Goal: Task Accomplishment & Management: Manage account settings

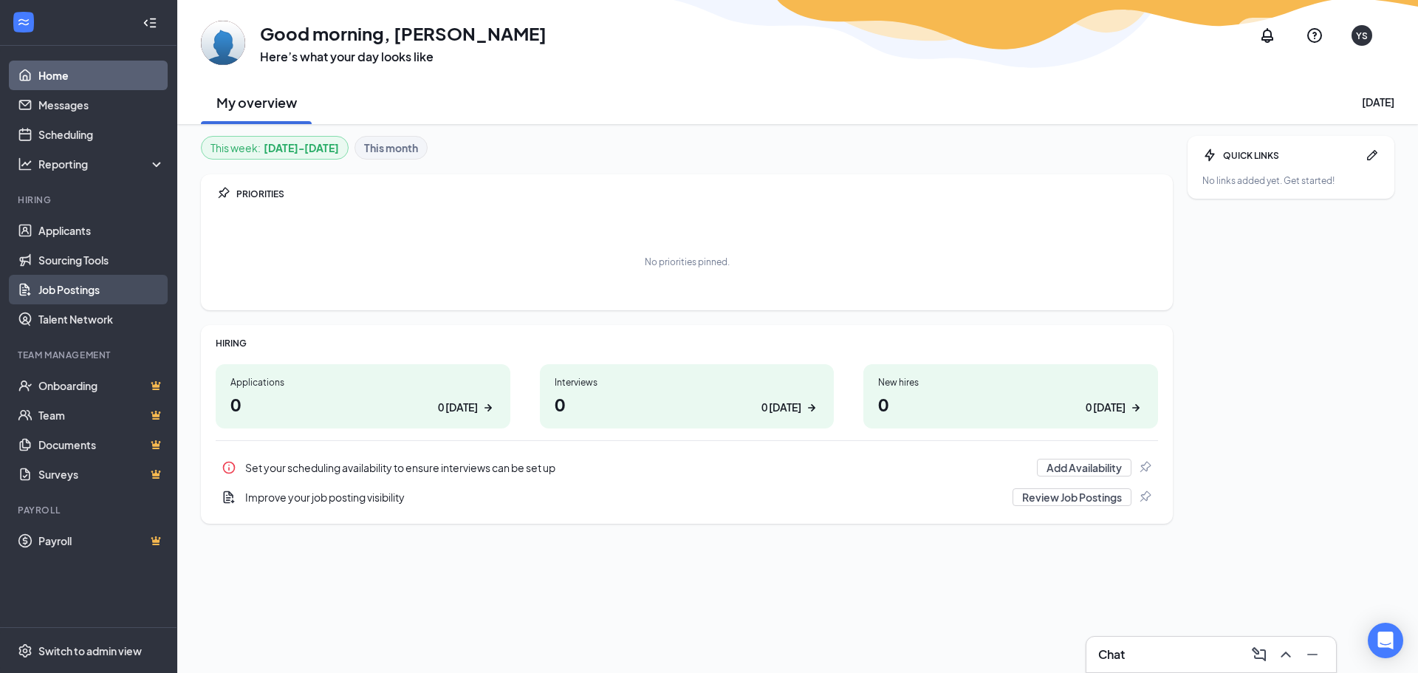
click at [64, 287] on link "Job Postings" at bounding box center [101, 290] width 126 height 30
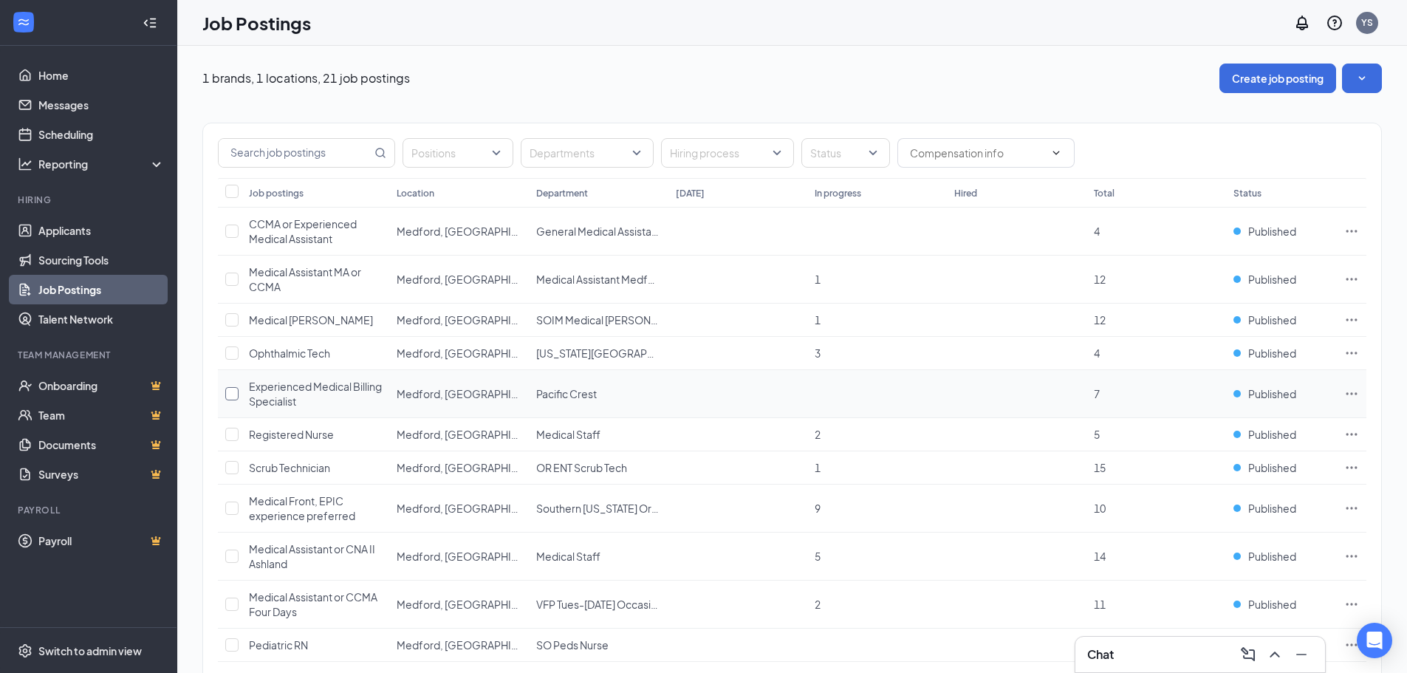
click at [232, 394] on input "checkbox" at bounding box center [231, 393] width 13 height 13
checkbox input "true"
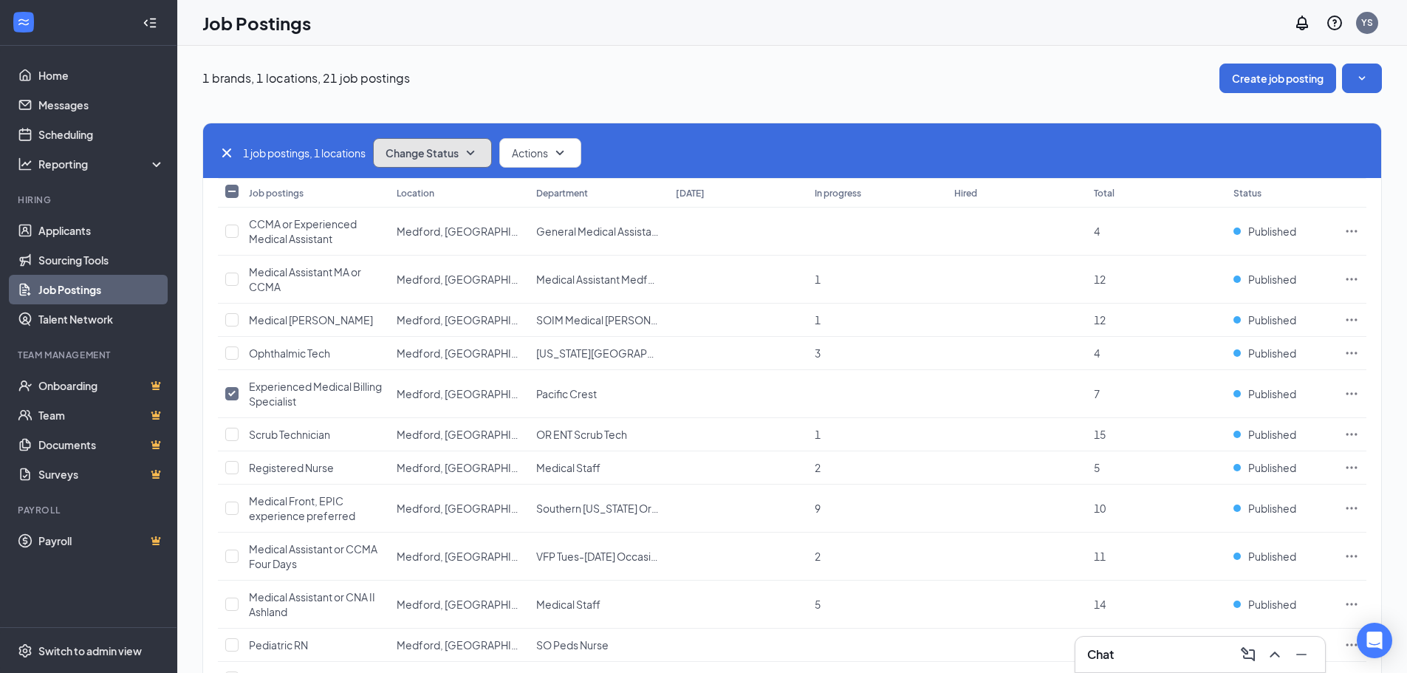
click at [472, 147] on icon "SmallChevronDown" at bounding box center [471, 153] width 18 height 18
click at [417, 225] on span "Unpublish" at bounding box center [412, 225] width 48 height 16
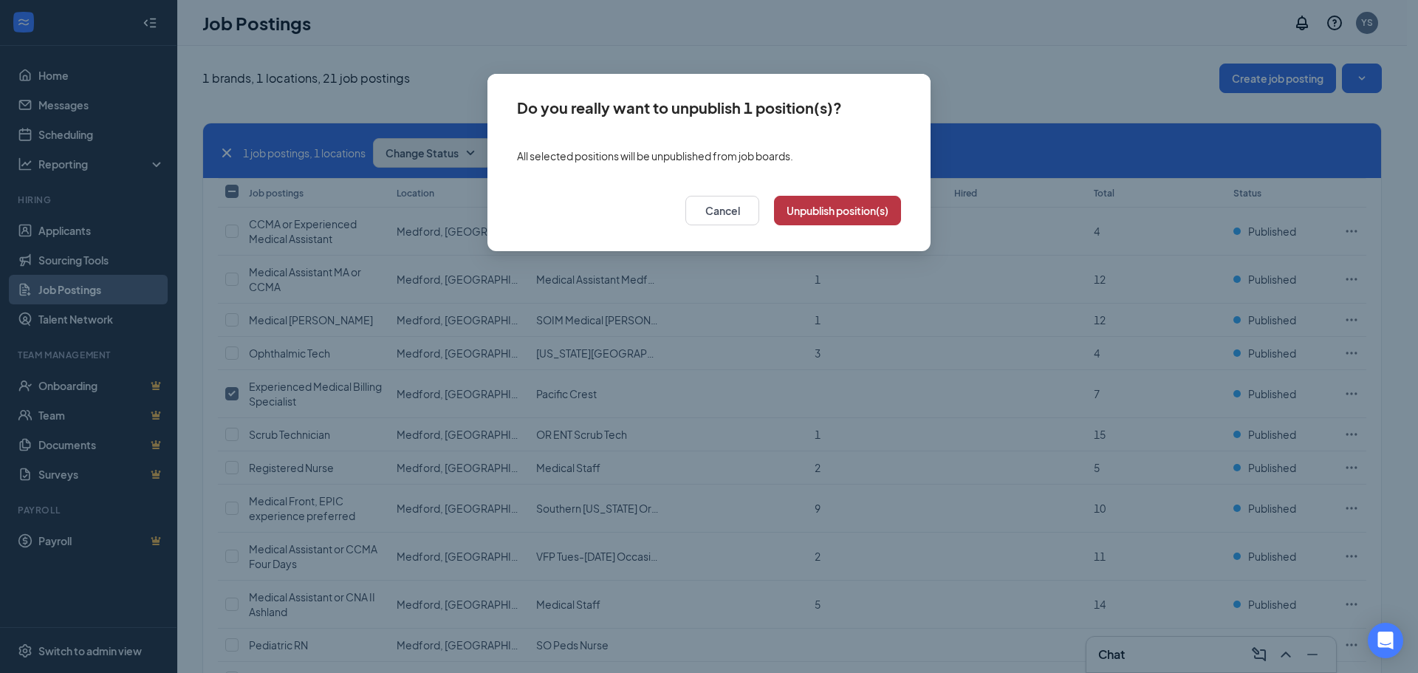
click at [858, 210] on button "Unpublish position(s)" at bounding box center [837, 211] width 127 height 30
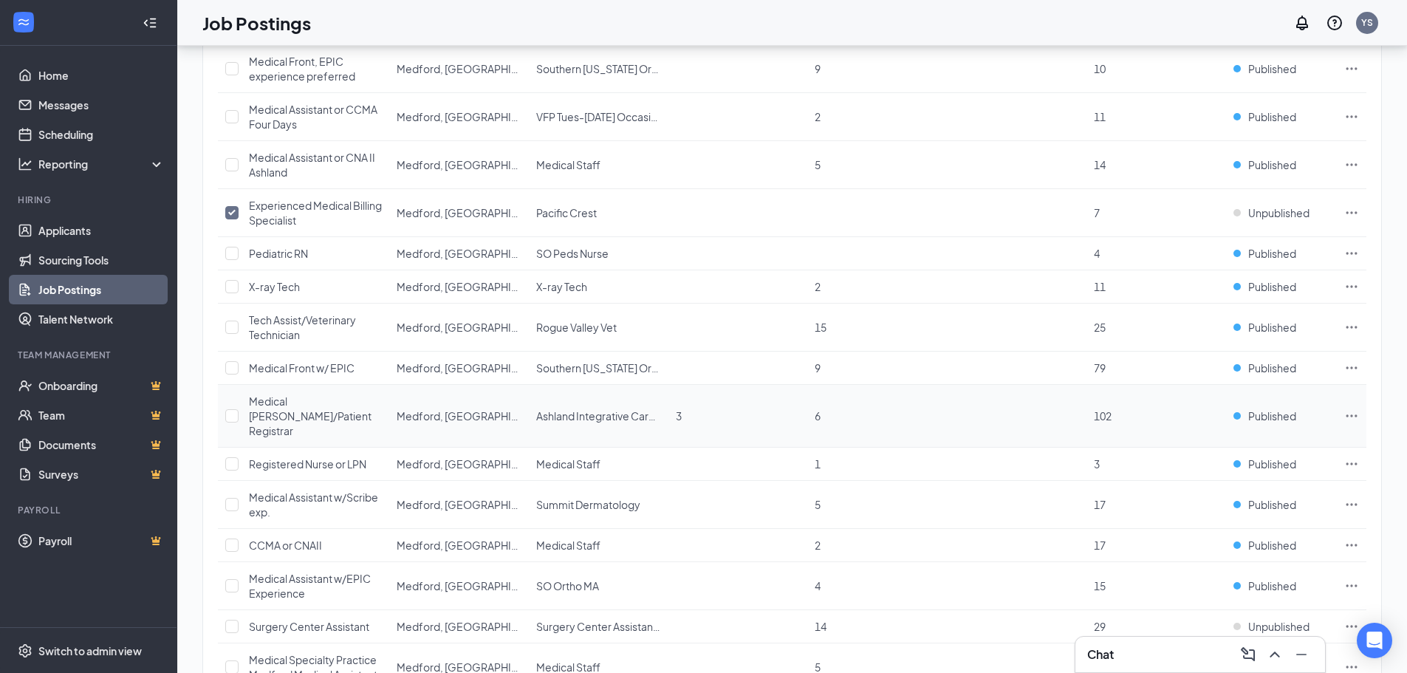
scroll to position [369, 0]
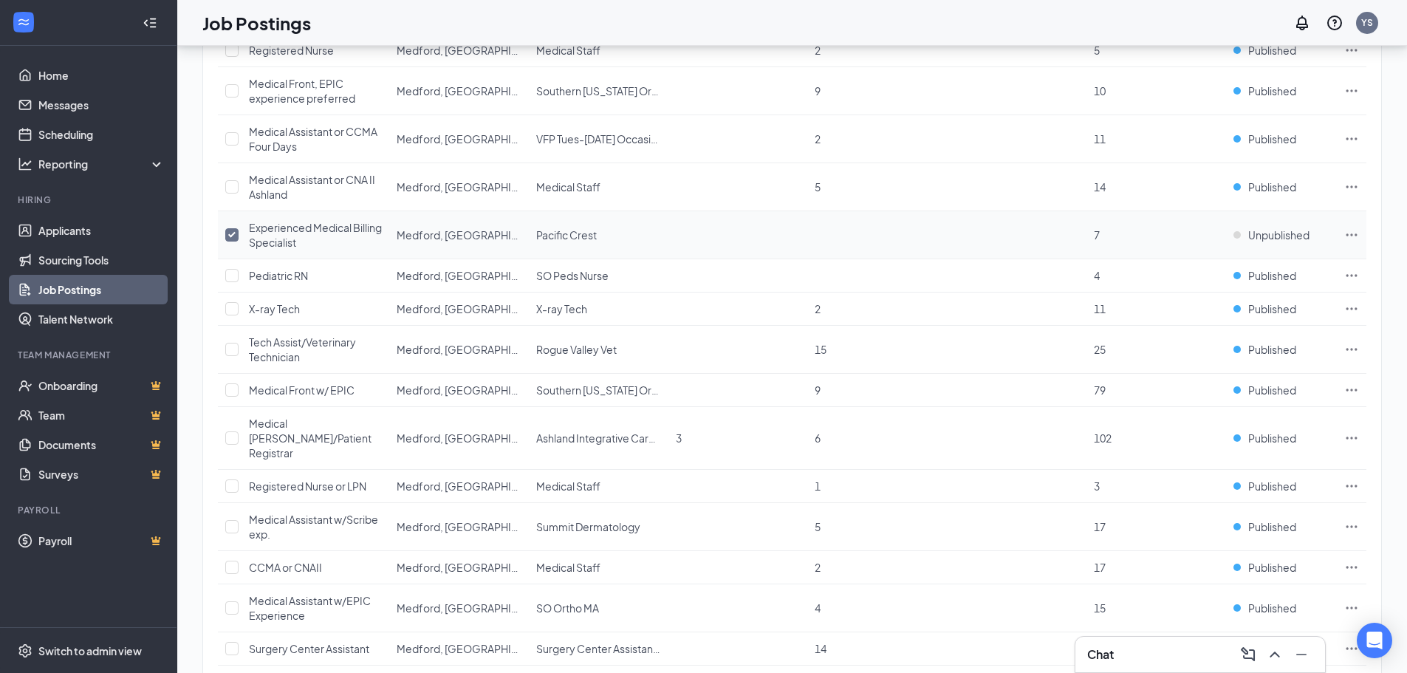
click at [1344, 231] on icon "Ellipses" at bounding box center [1351, 234] width 15 height 15
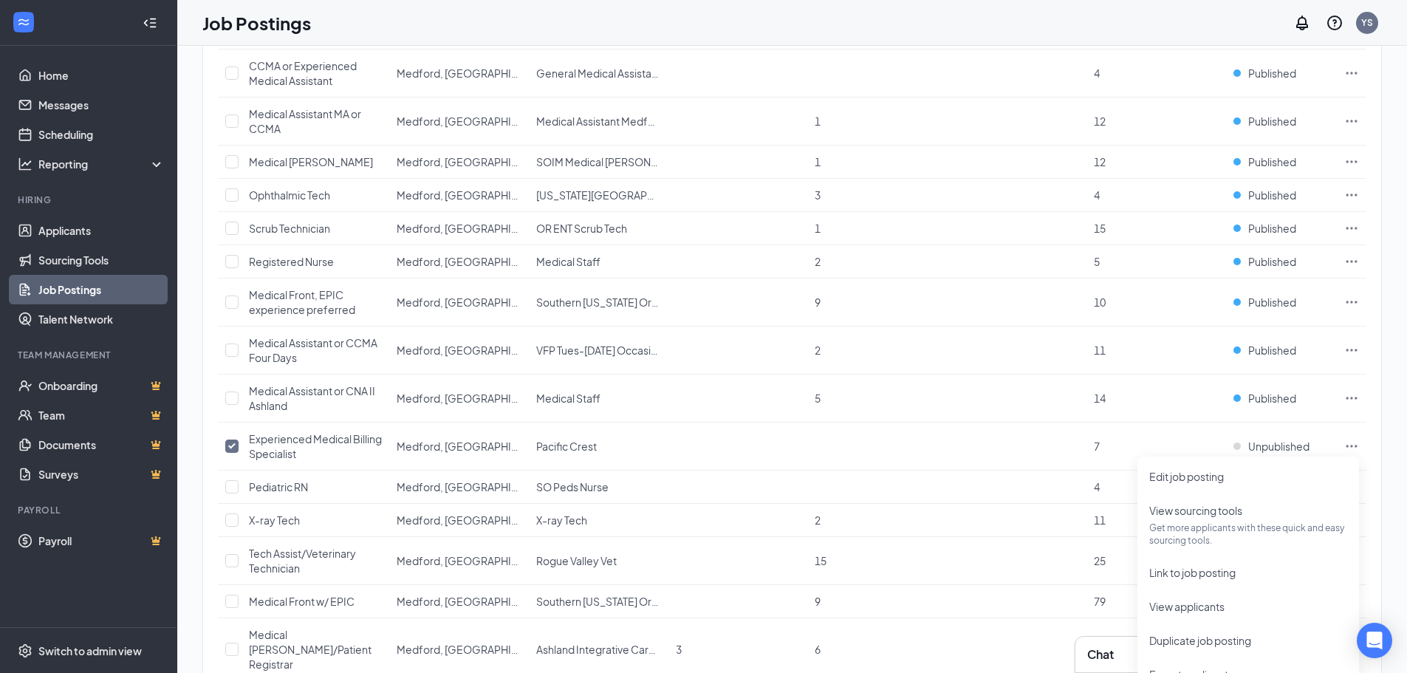
scroll to position [0, 0]
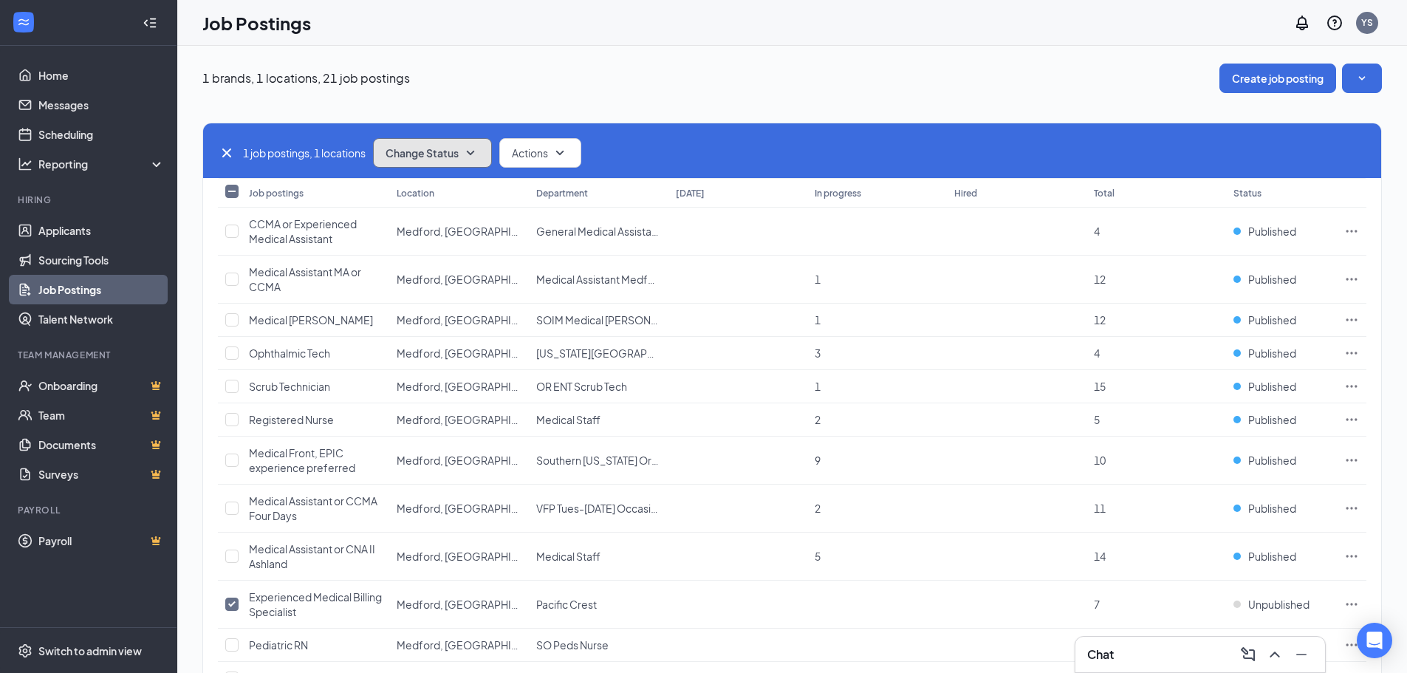
click at [470, 155] on icon "SmallChevronDown" at bounding box center [471, 153] width 18 height 18
click at [420, 186] on span "Publish" at bounding box center [405, 193] width 35 height 16
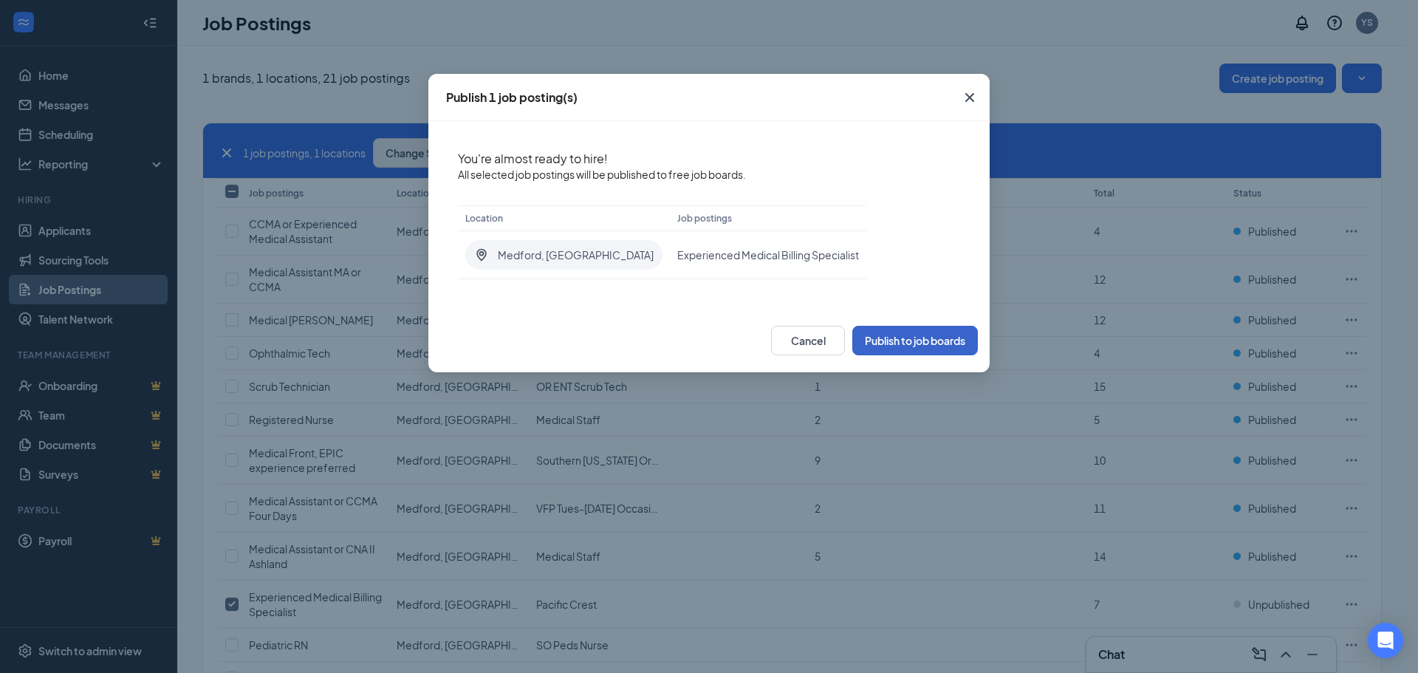
click at [925, 335] on button "Publish to job boards" at bounding box center [915, 341] width 126 height 30
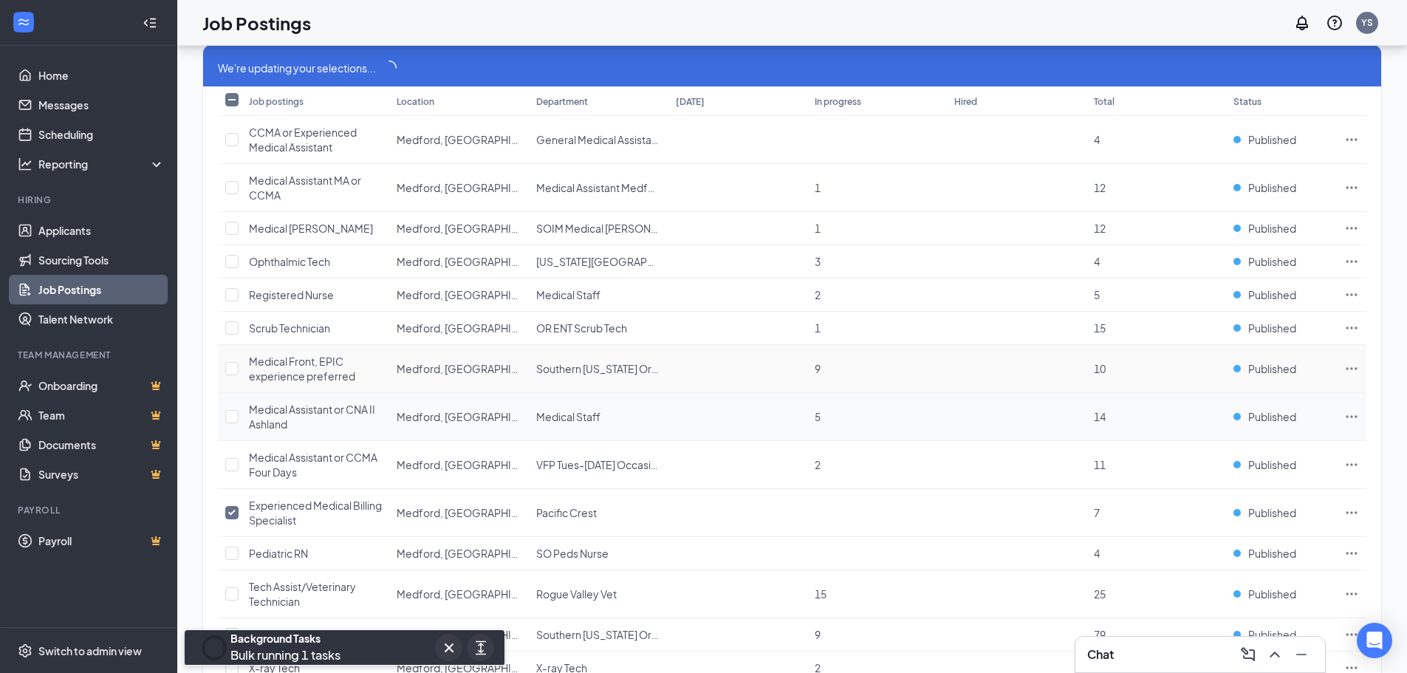
scroll to position [148, 0]
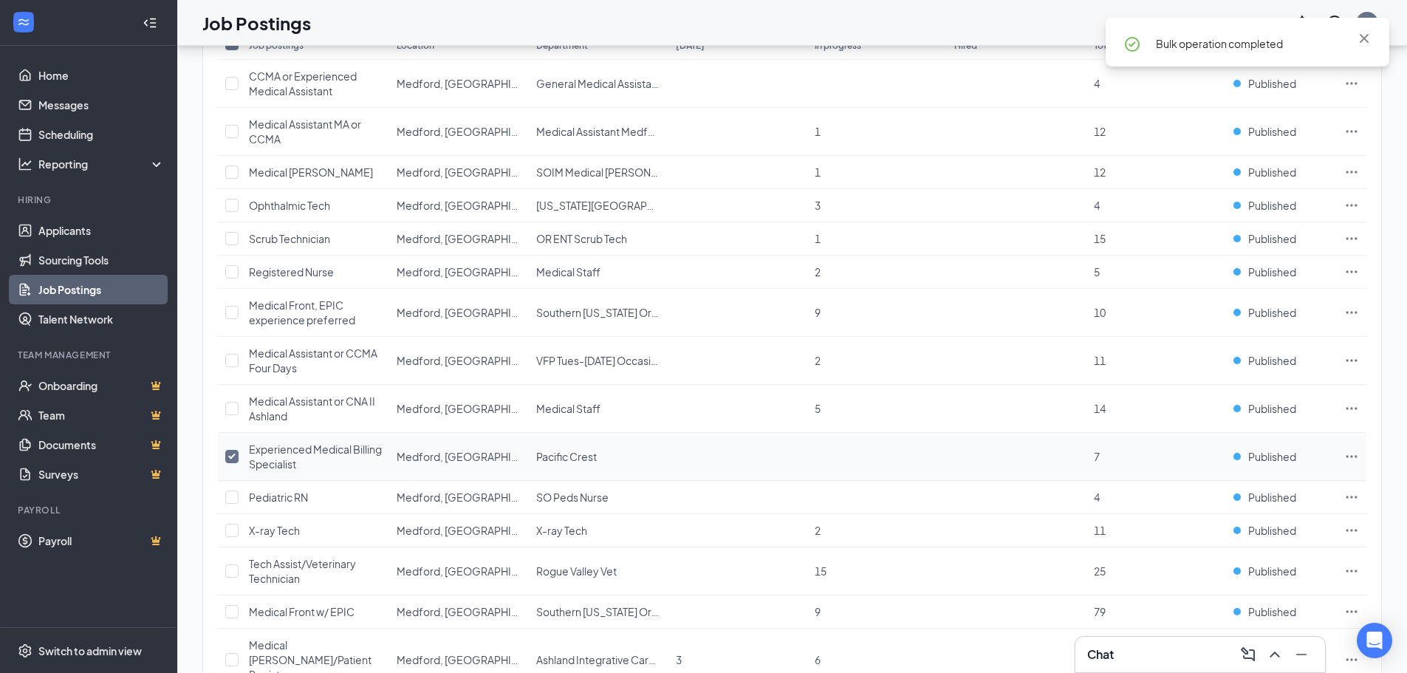
click at [231, 448] on td at bounding box center [230, 457] width 24 height 48
click at [228, 457] on input "checkbox" at bounding box center [231, 456] width 13 height 13
checkbox input "false"
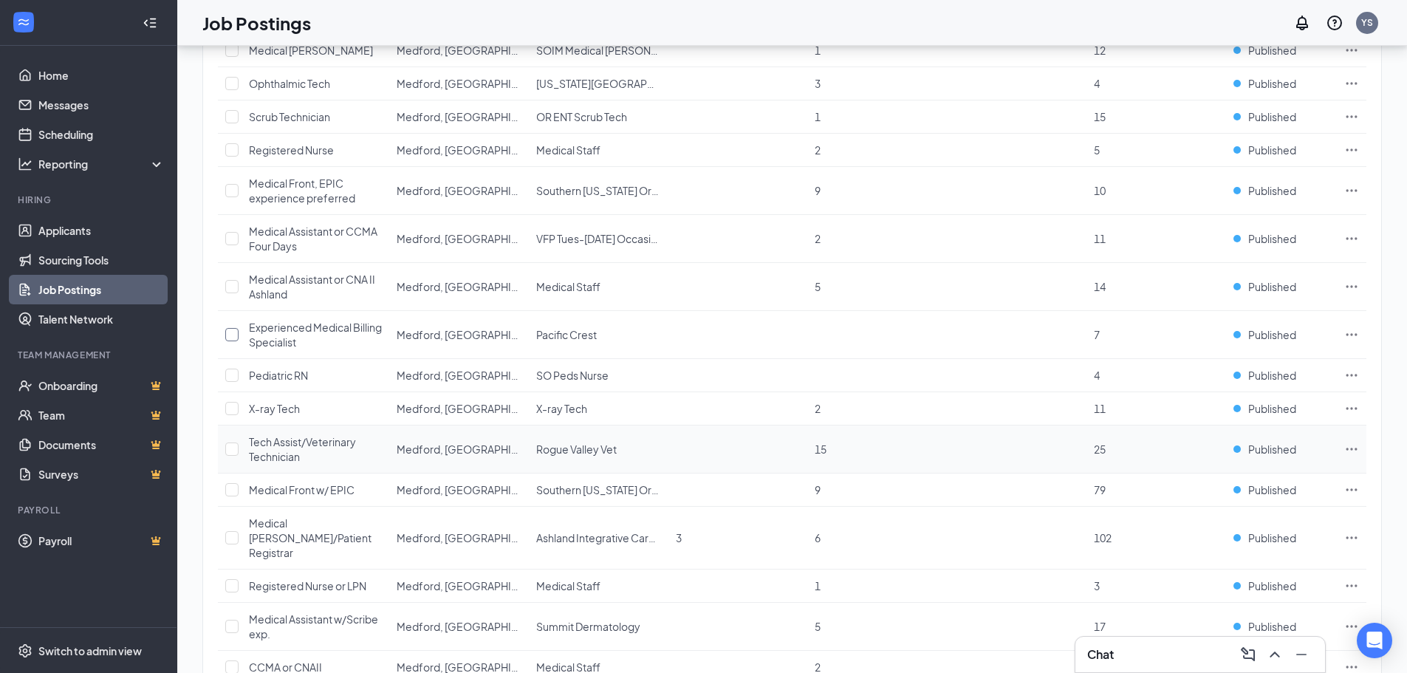
scroll to position [295, 0]
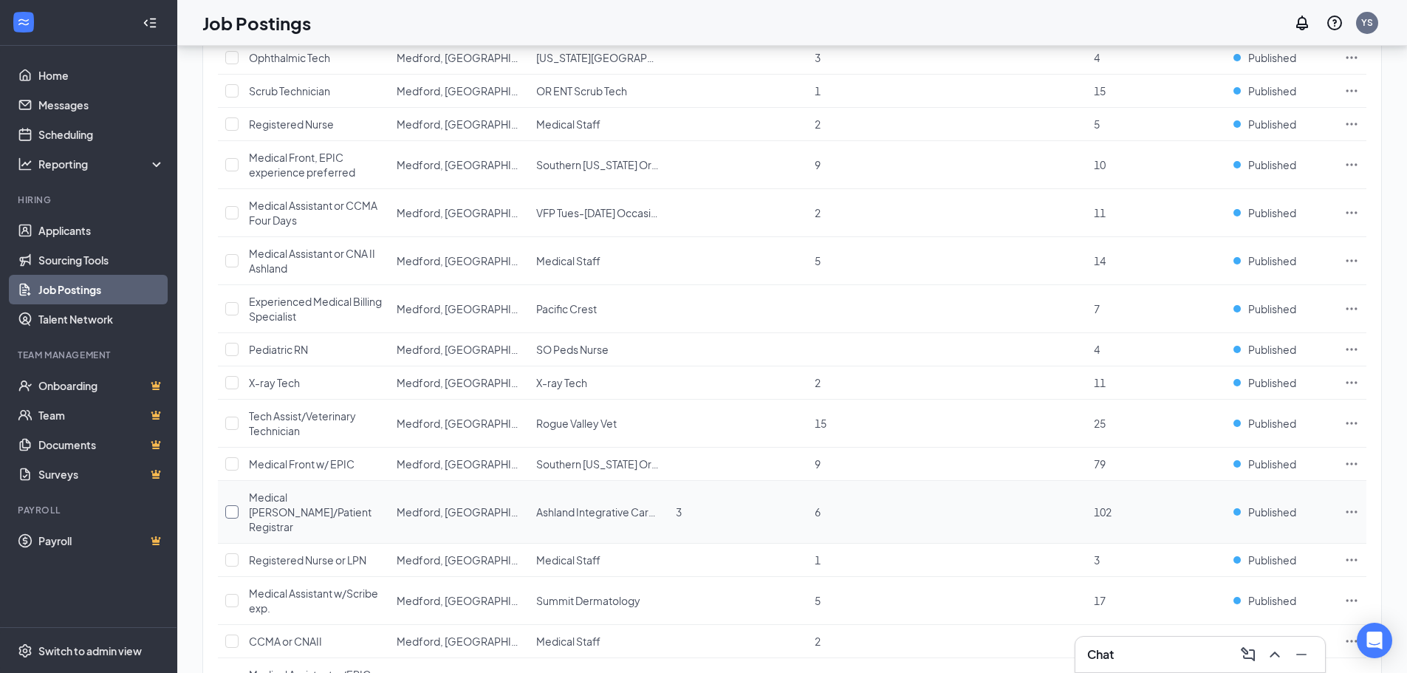
click at [229, 505] on input "checkbox" at bounding box center [231, 511] width 13 height 13
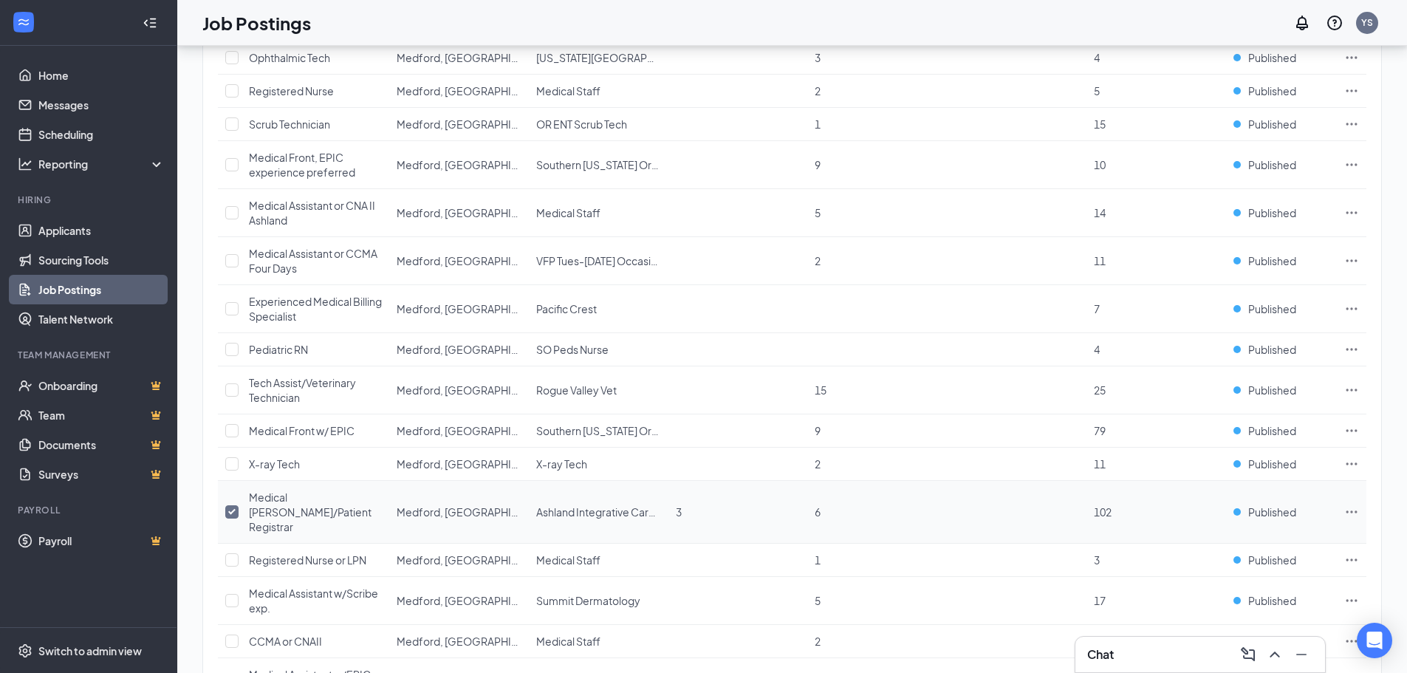
click at [1344, 504] on icon "Ellipses" at bounding box center [1351, 511] width 15 height 15
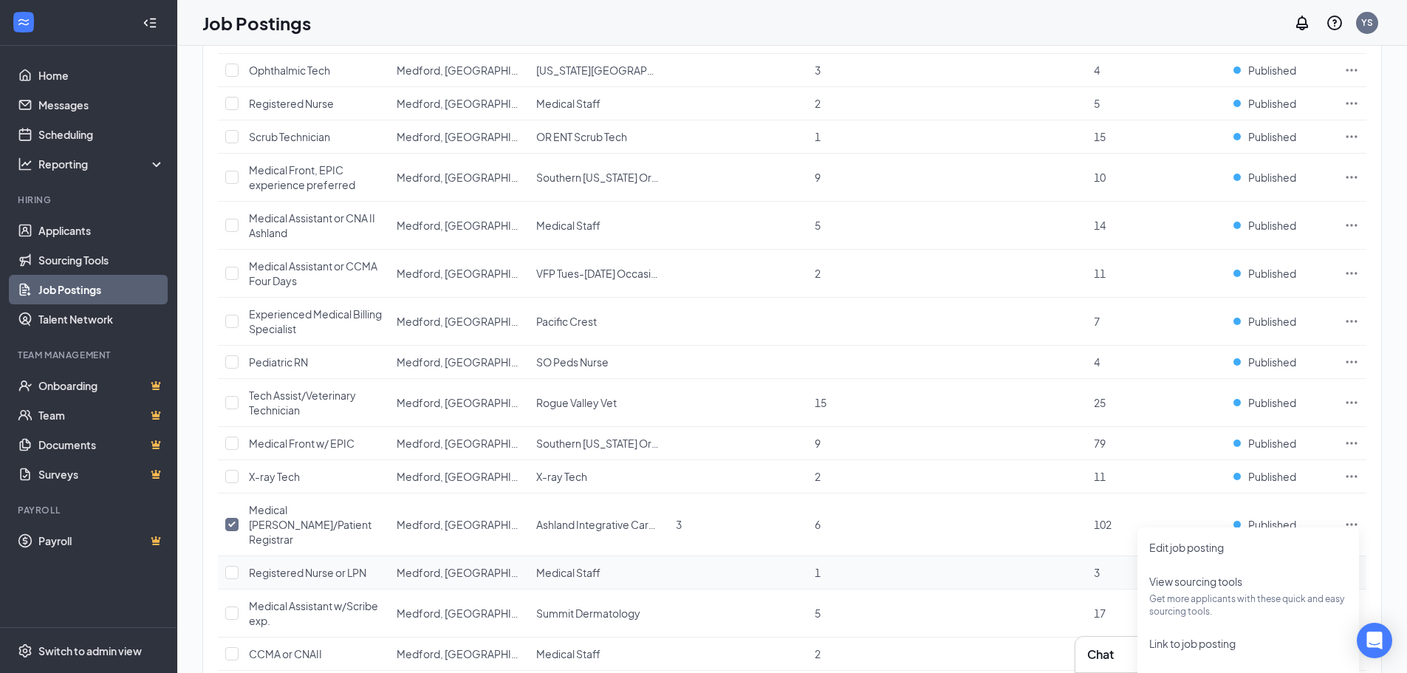
scroll to position [0, 0]
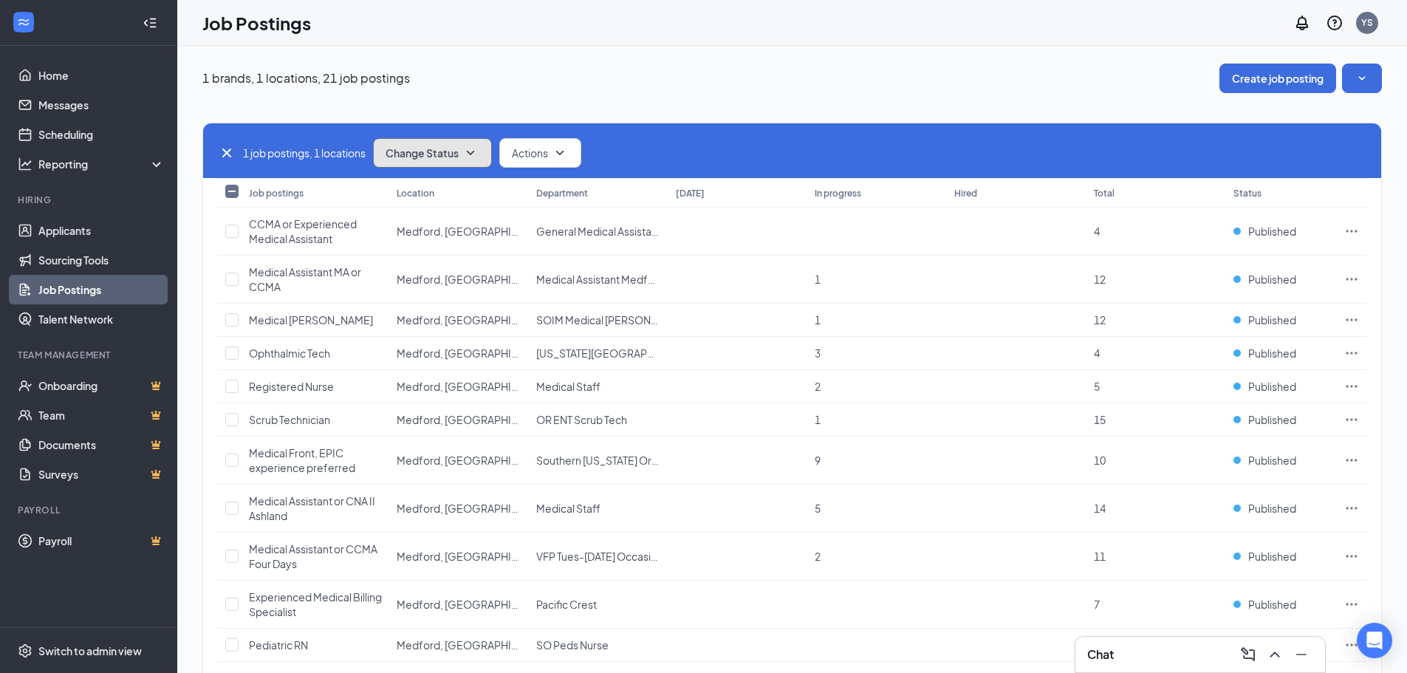
click at [463, 161] on button "Change Status" at bounding box center [432, 153] width 119 height 30
click at [410, 226] on span "Unpublish" at bounding box center [412, 225] width 48 height 16
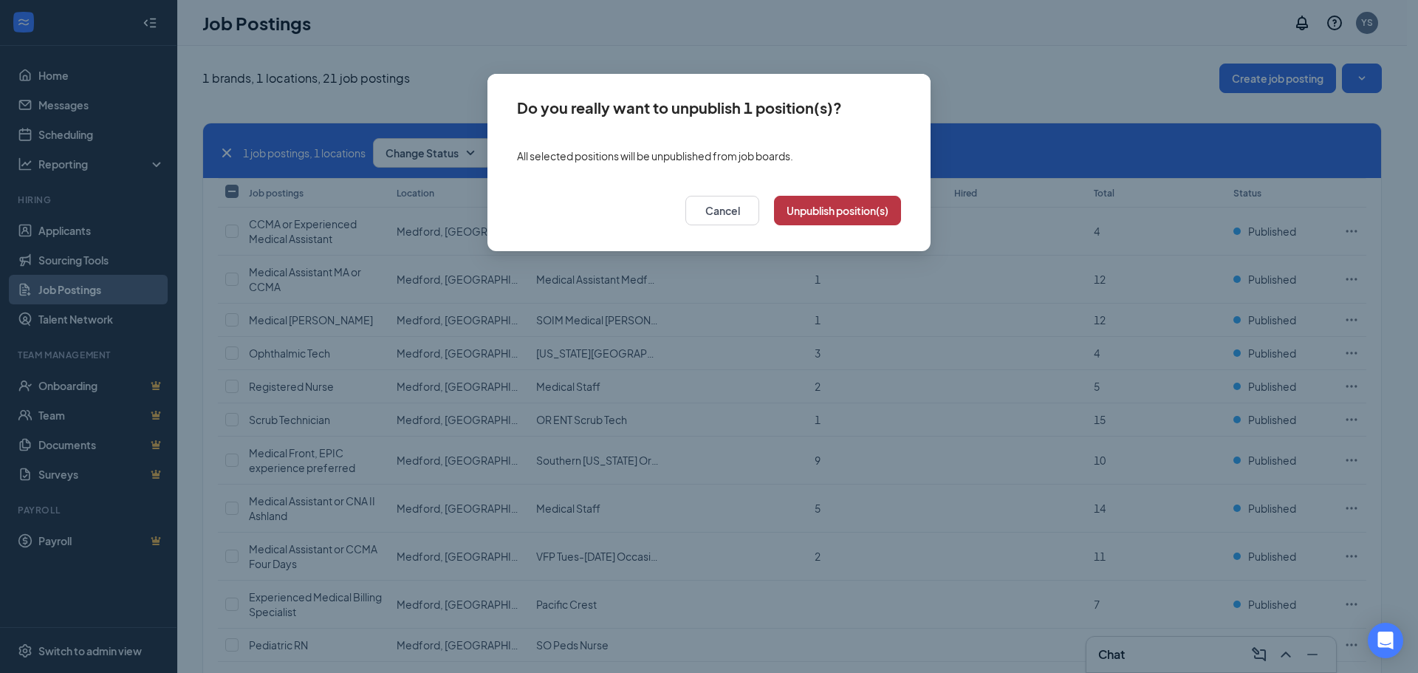
click at [835, 213] on button "Unpublish position(s)" at bounding box center [837, 211] width 127 height 30
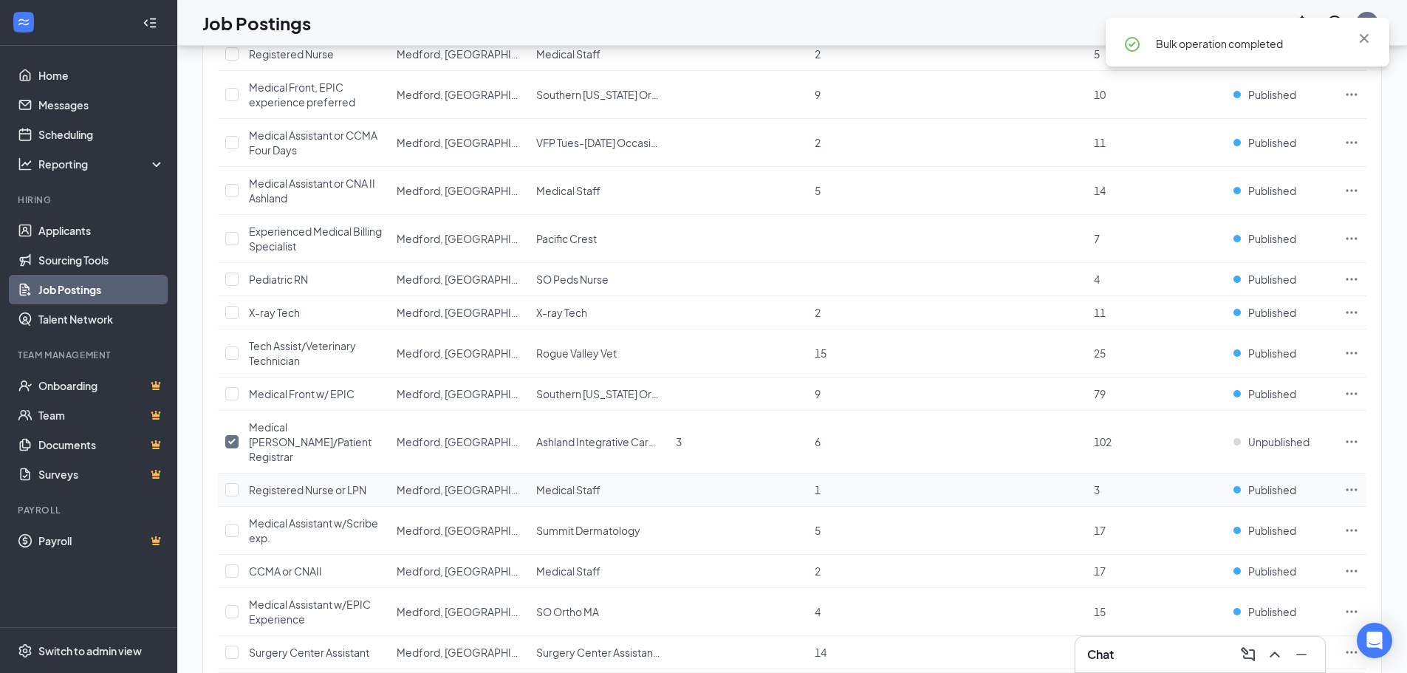
scroll to position [369, 0]
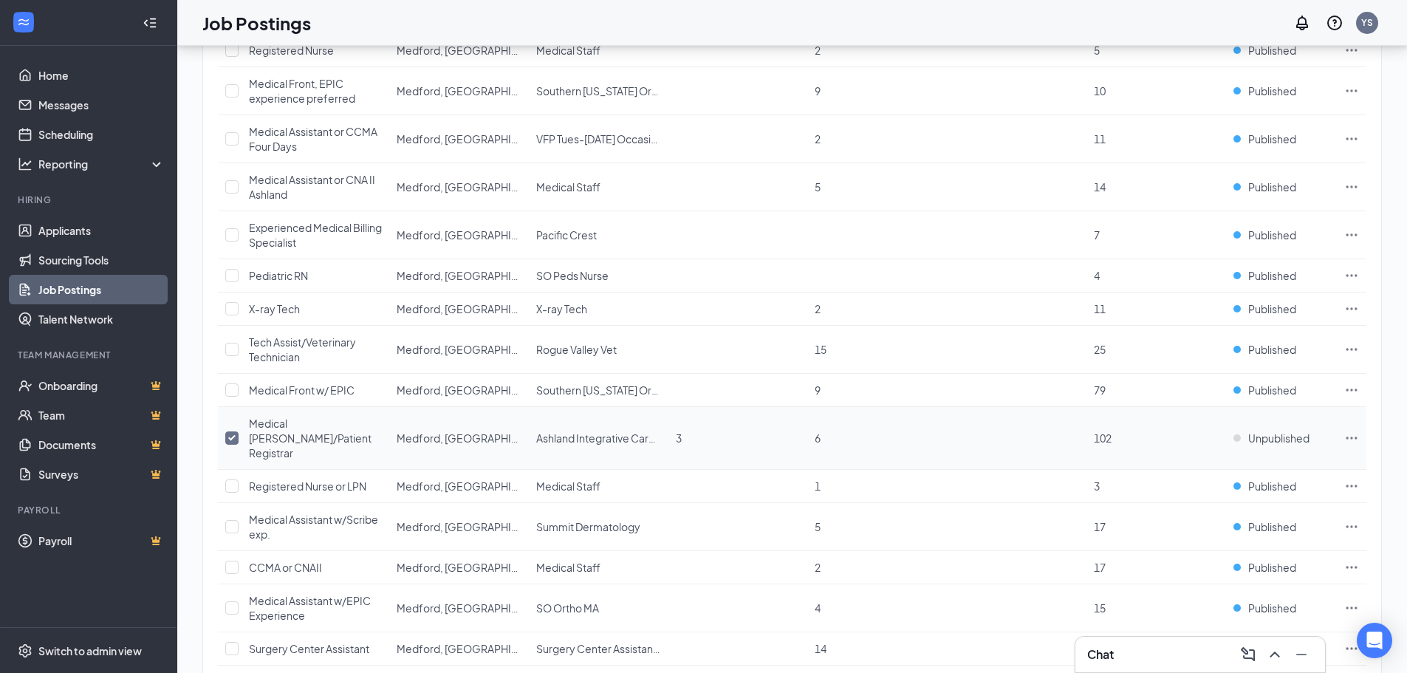
click at [226, 431] on input "checkbox" at bounding box center [231, 437] width 13 height 13
checkbox input "false"
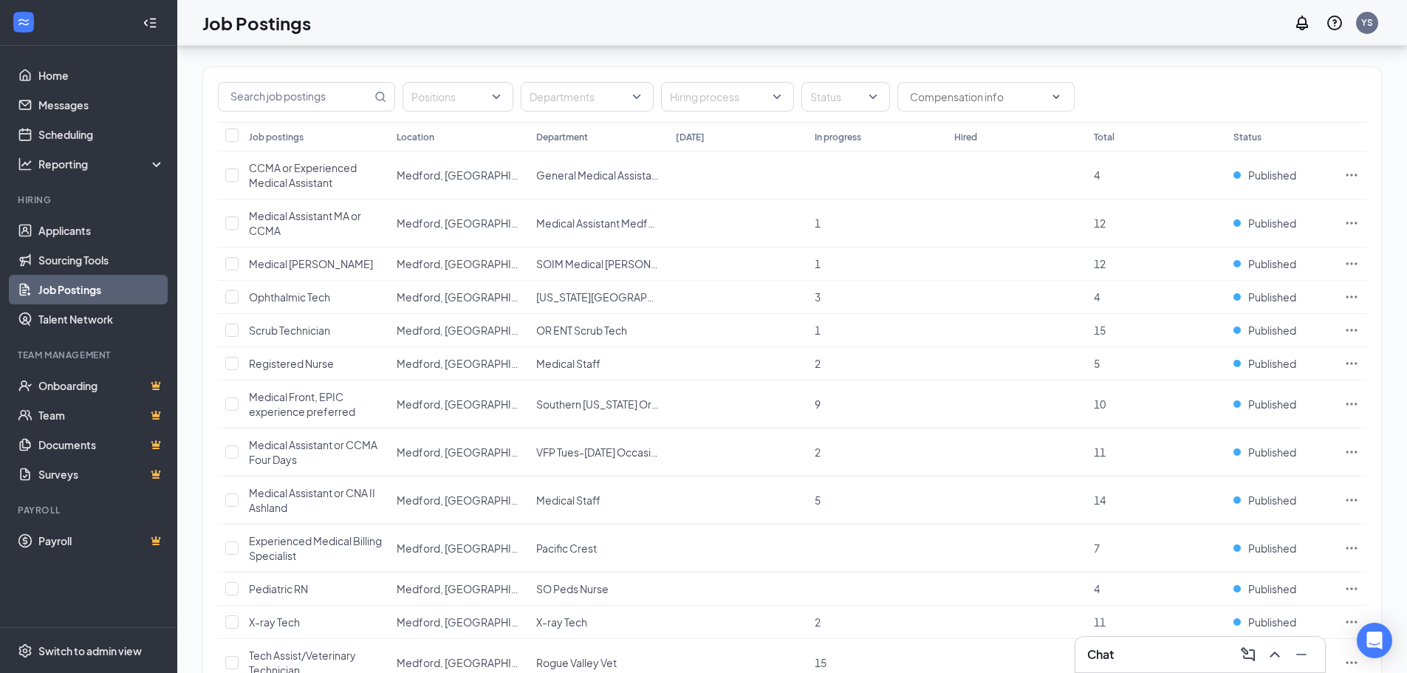
scroll to position [34, 0]
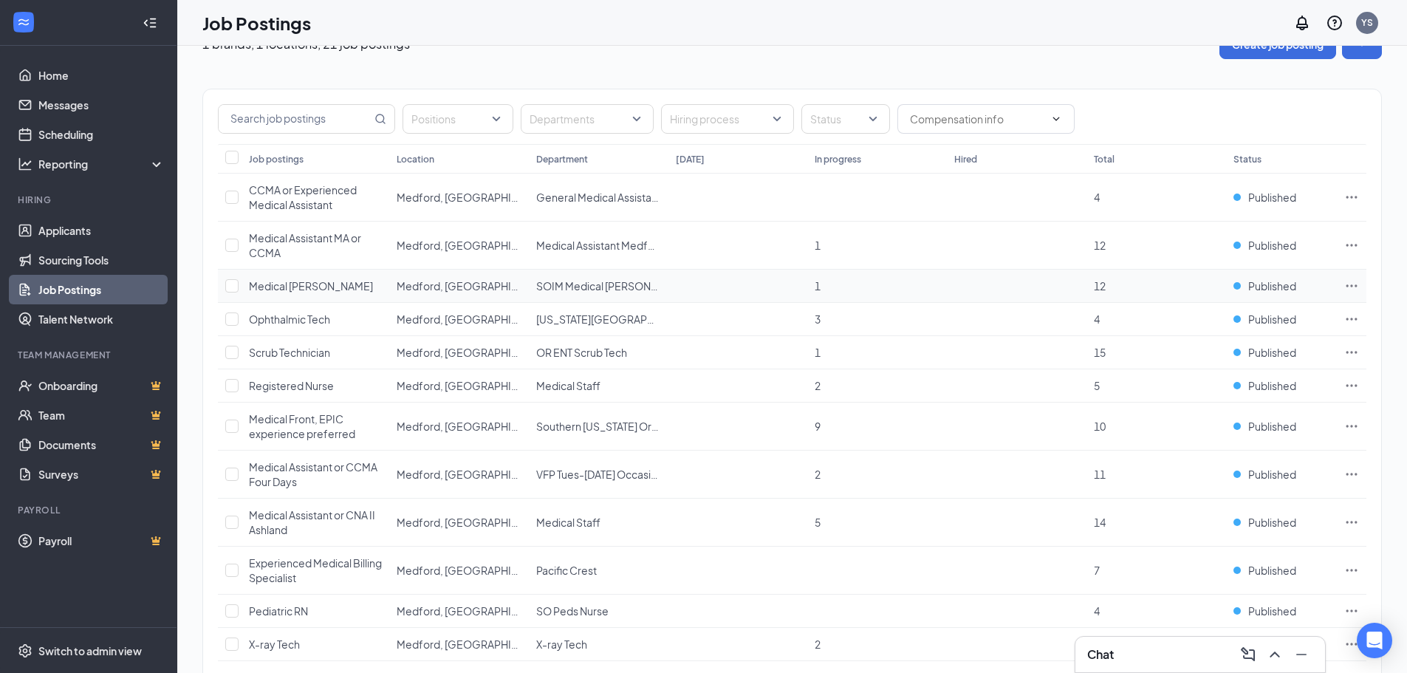
click at [283, 284] on span "Medical [PERSON_NAME]" at bounding box center [311, 285] width 124 height 13
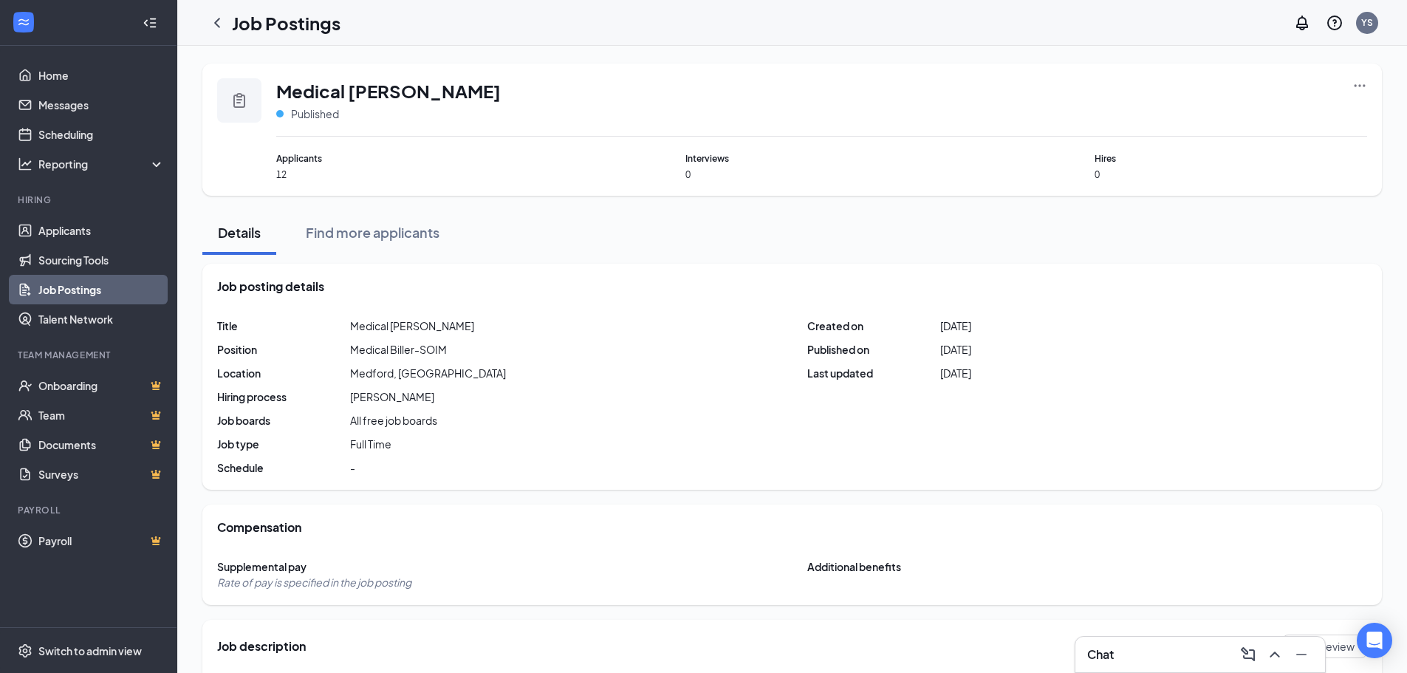
click at [1355, 81] on icon "Ellipses" at bounding box center [1359, 85] width 15 height 15
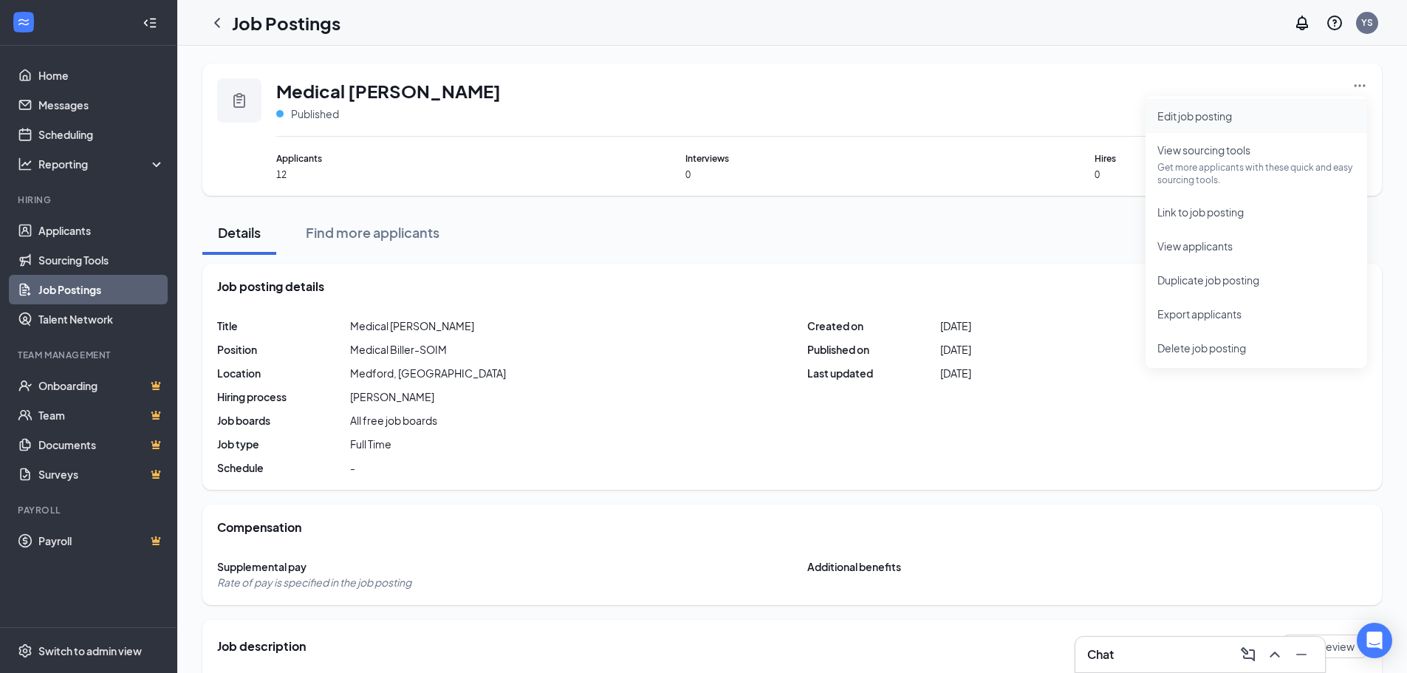
click at [1196, 118] on span "Edit job posting" at bounding box center [1194, 115] width 75 height 13
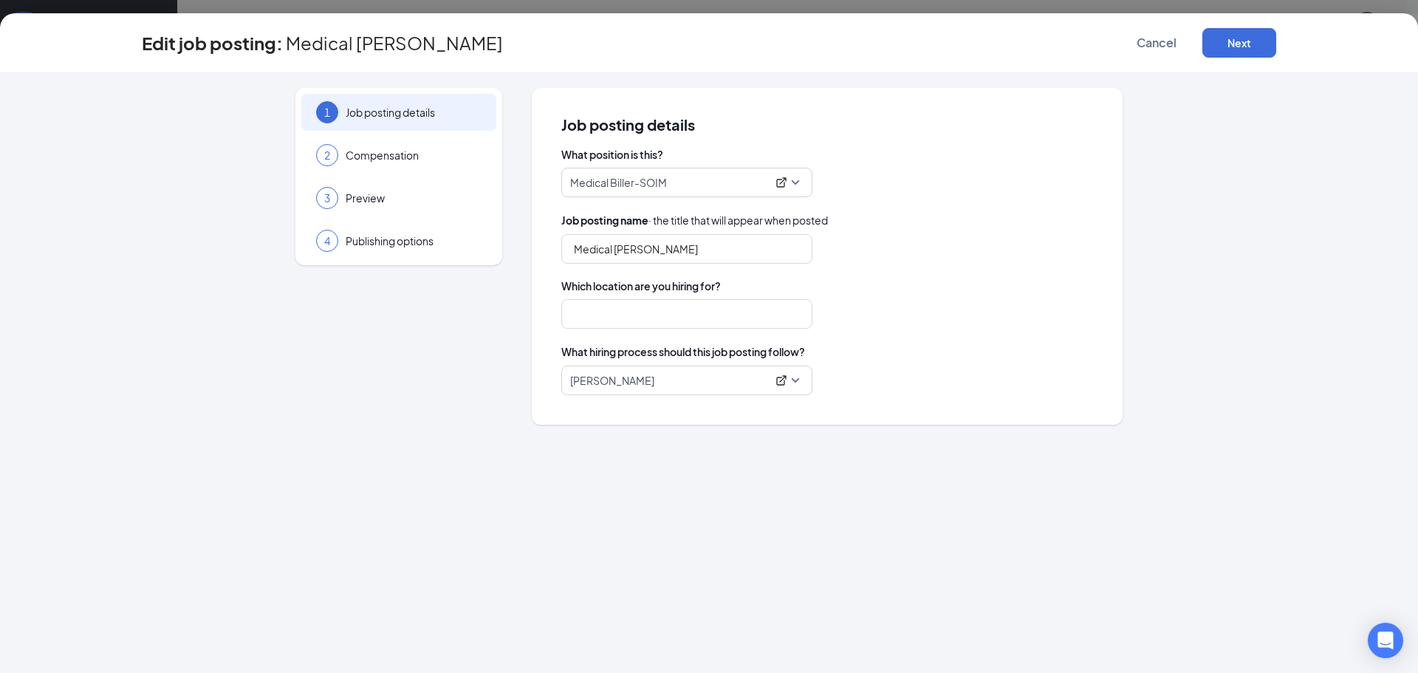
type input "Medford, [GEOGRAPHIC_DATA]"
click at [780, 377] on icon "ExternalLink" at bounding box center [782, 380] width 12 height 12
click at [965, 340] on div "What position is this? Medical Biller-SOIM Job posting name · the title that wi…" at bounding box center [827, 271] width 532 height 248
click at [779, 182] on icon "ExternalLink" at bounding box center [782, 183] width 12 height 12
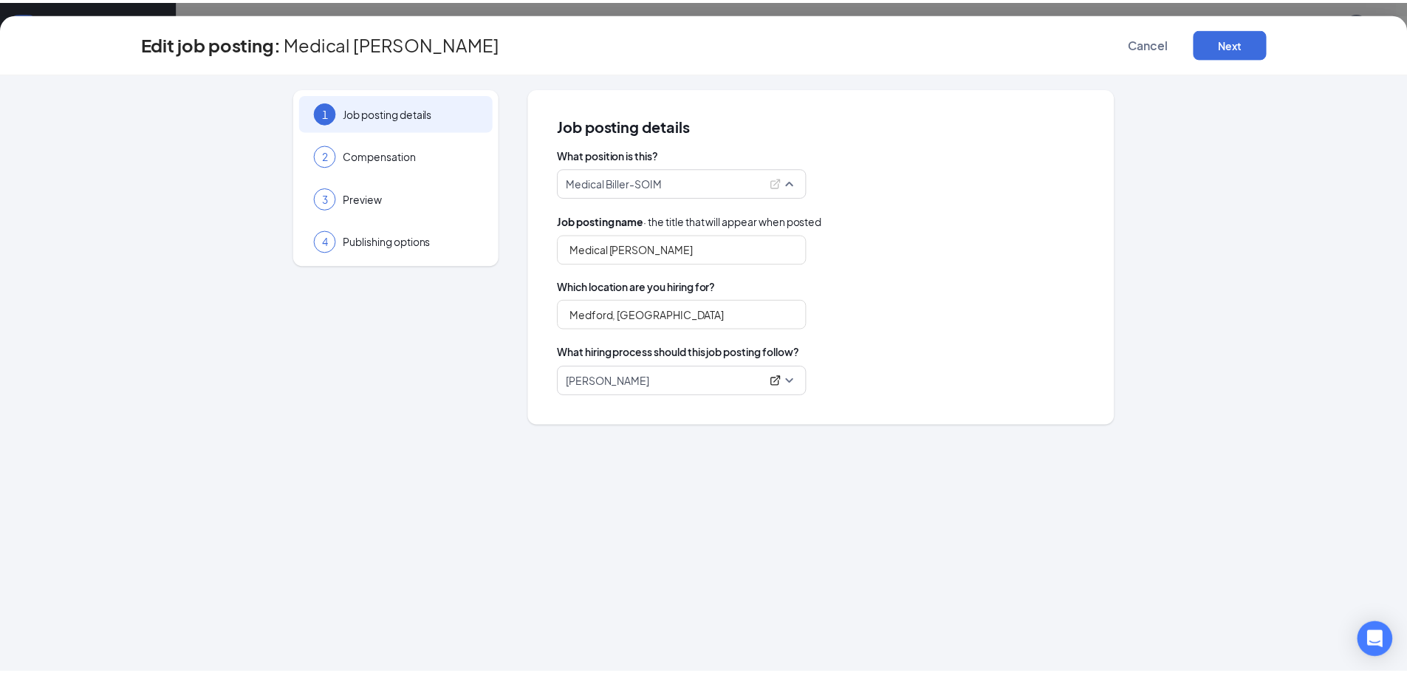
scroll to position [1244, 0]
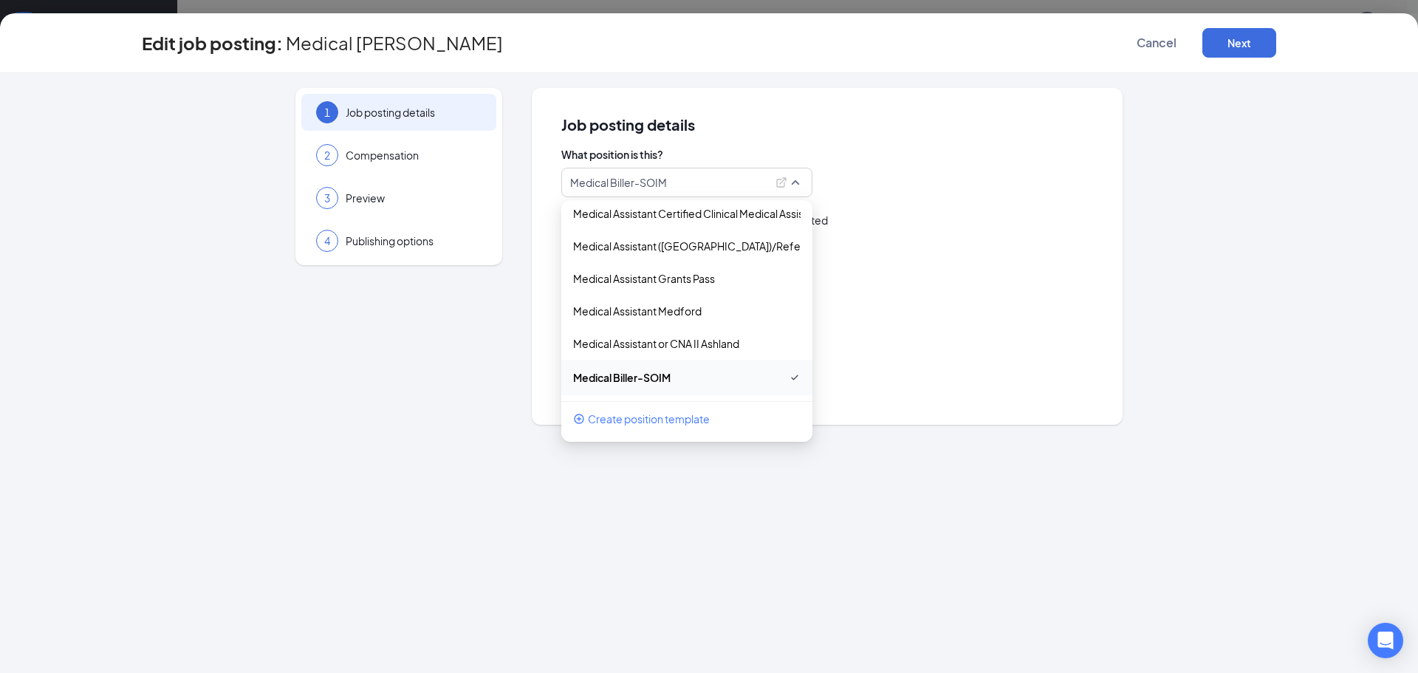
click at [1100, 270] on div "Job posting details What position is this? Medical Biller-SOIM 35002 239383 167…" at bounding box center [827, 256] width 591 height 337
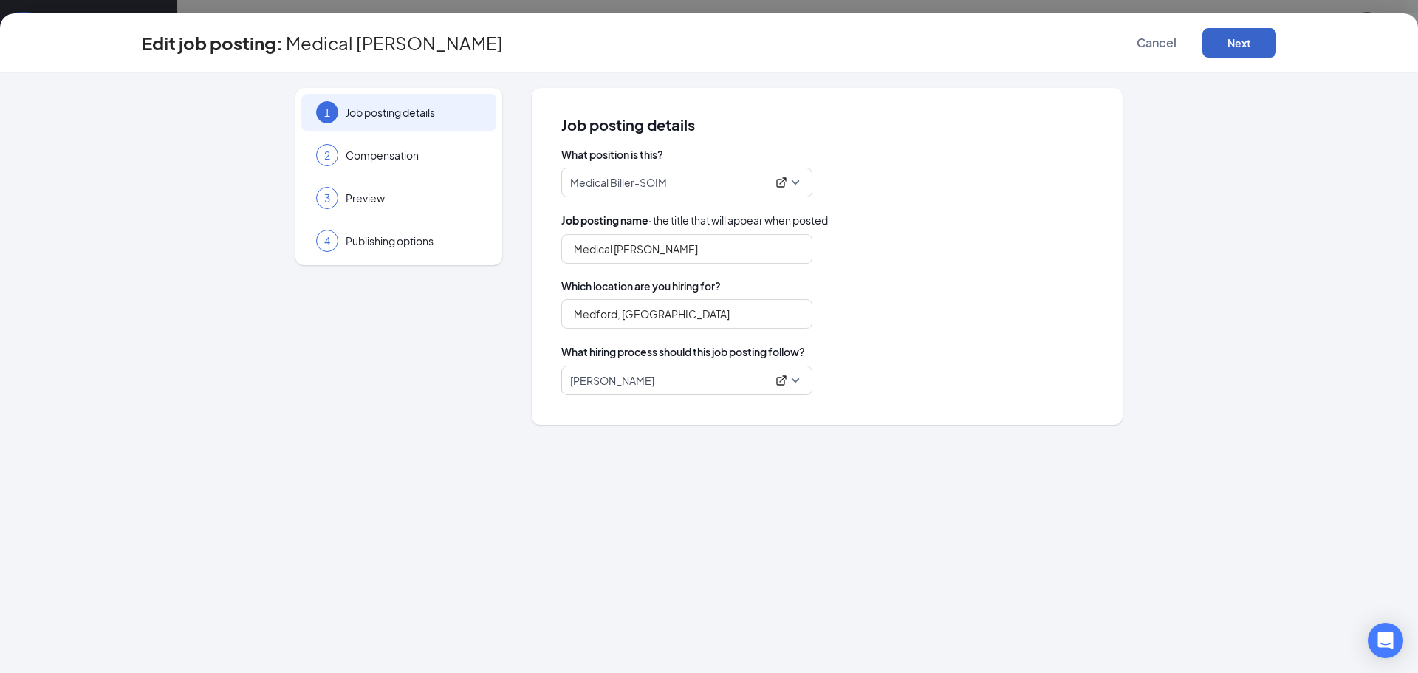
click at [1233, 46] on button "Next" at bounding box center [1239, 43] width 74 height 30
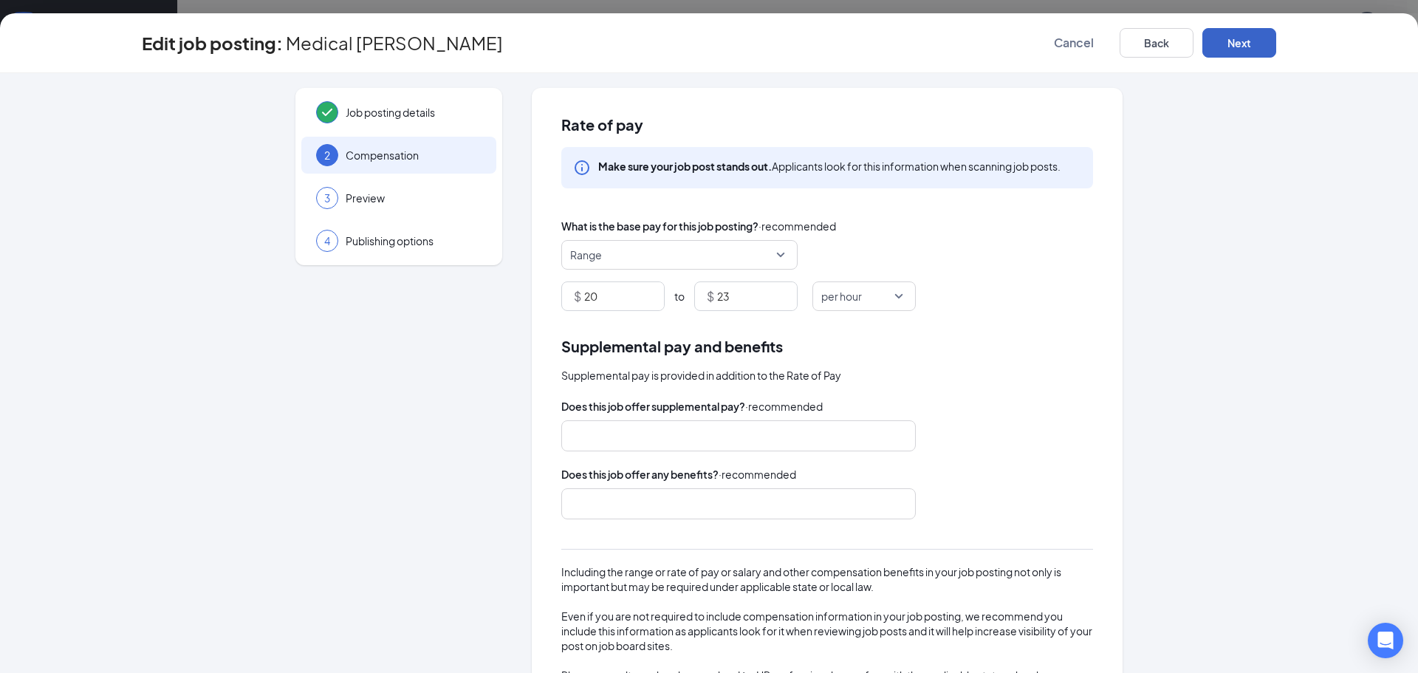
click at [1233, 45] on button "Next" at bounding box center [1239, 43] width 74 height 30
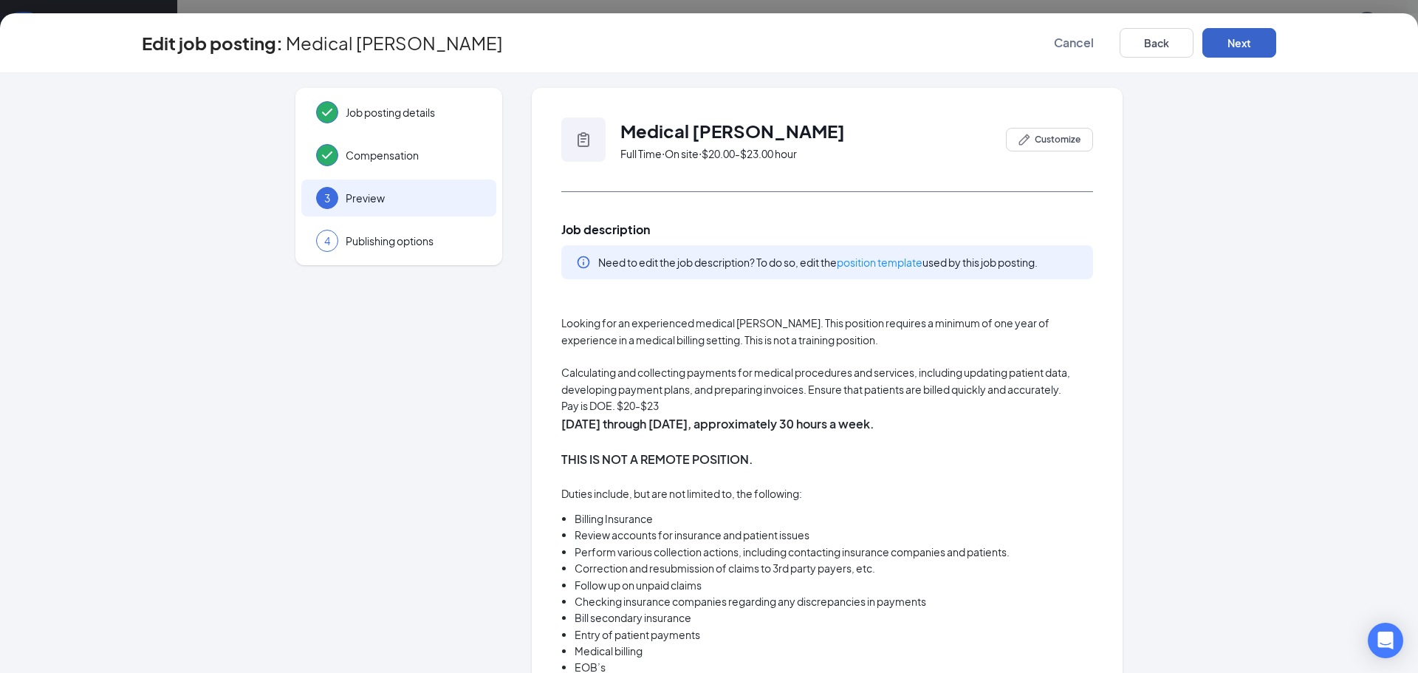
click at [1233, 45] on button "Next" at bounding box center [1239, 43] width 74 height 30
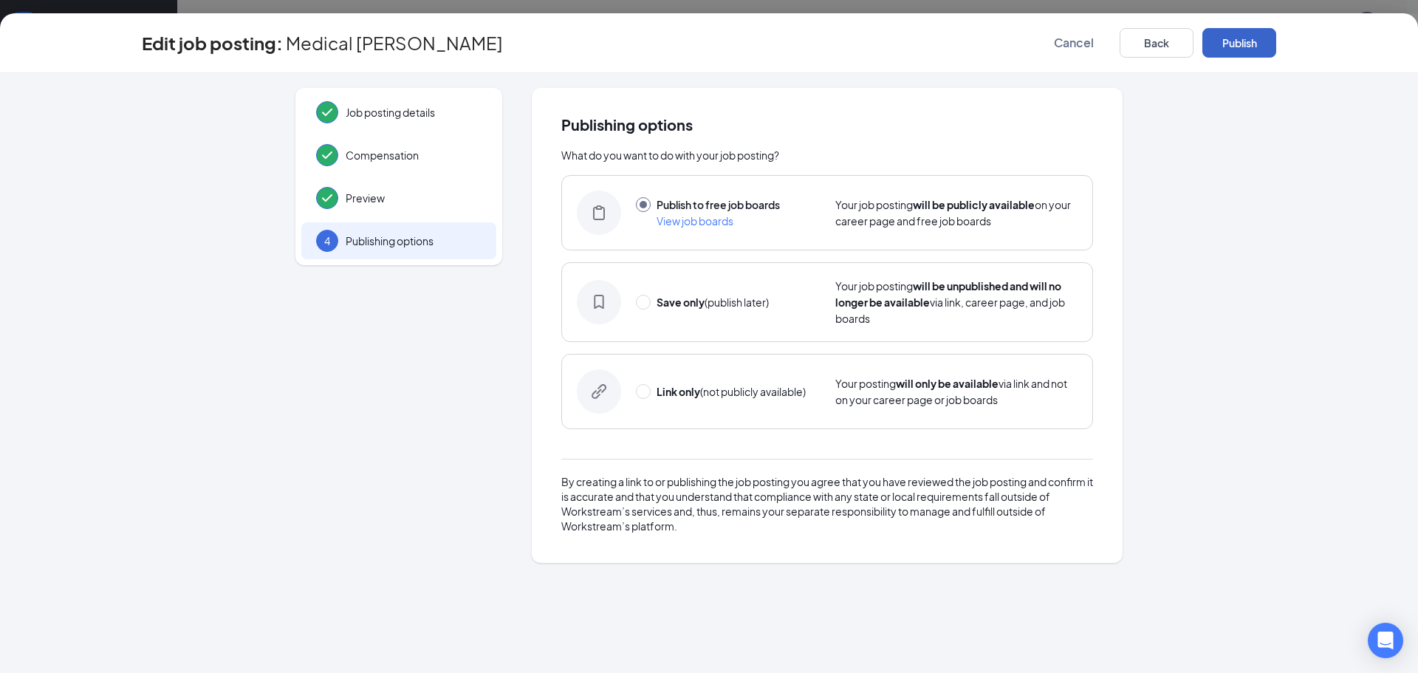
click at [1233, 45] on button "Publish" at bounding box center [1239, 43] width 74 height 30
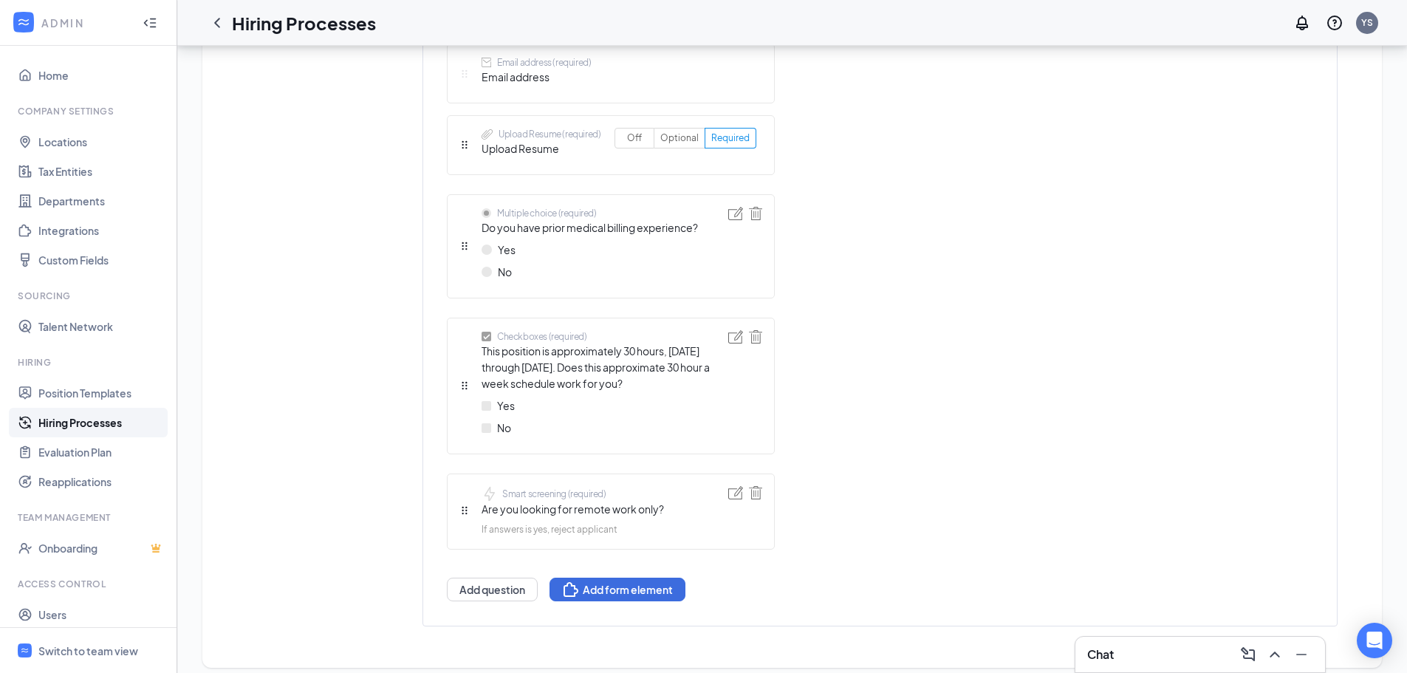
scroll to position [677, 0]
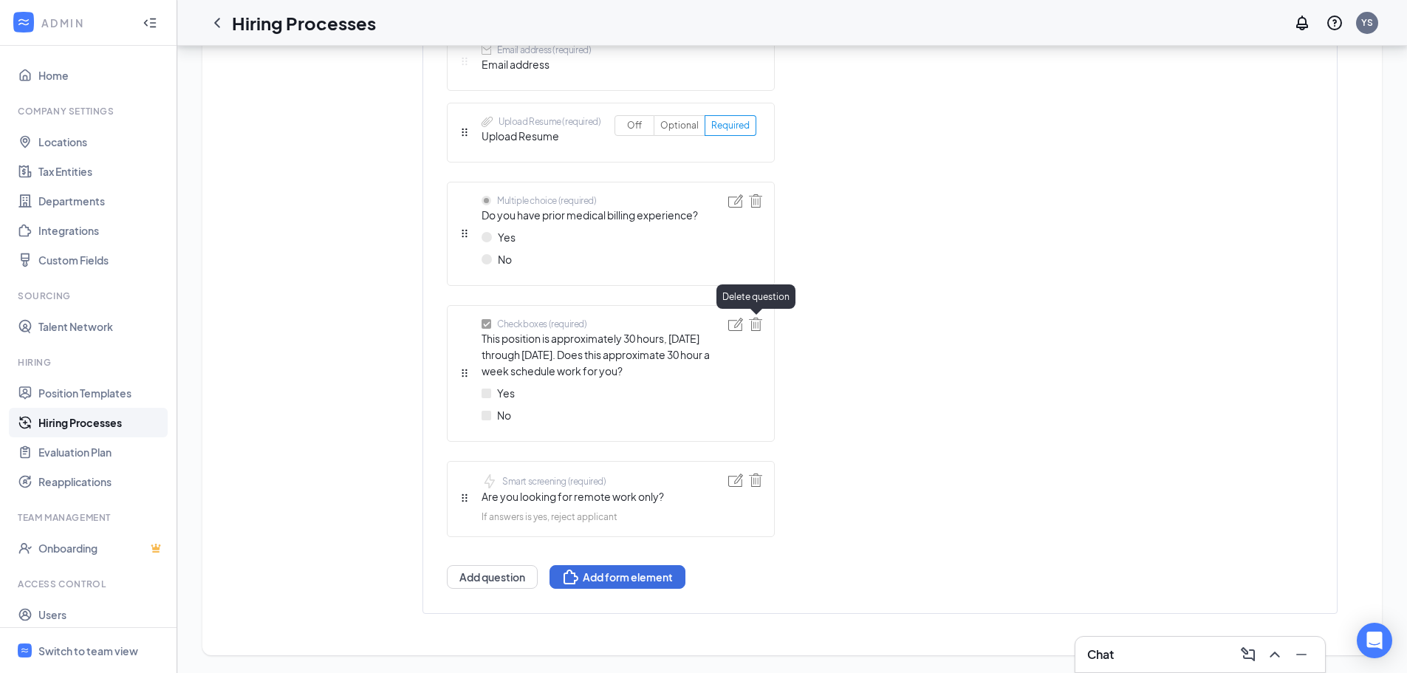
click at [755, 323] on img at bounding box center [755, 324] width 13 height 13
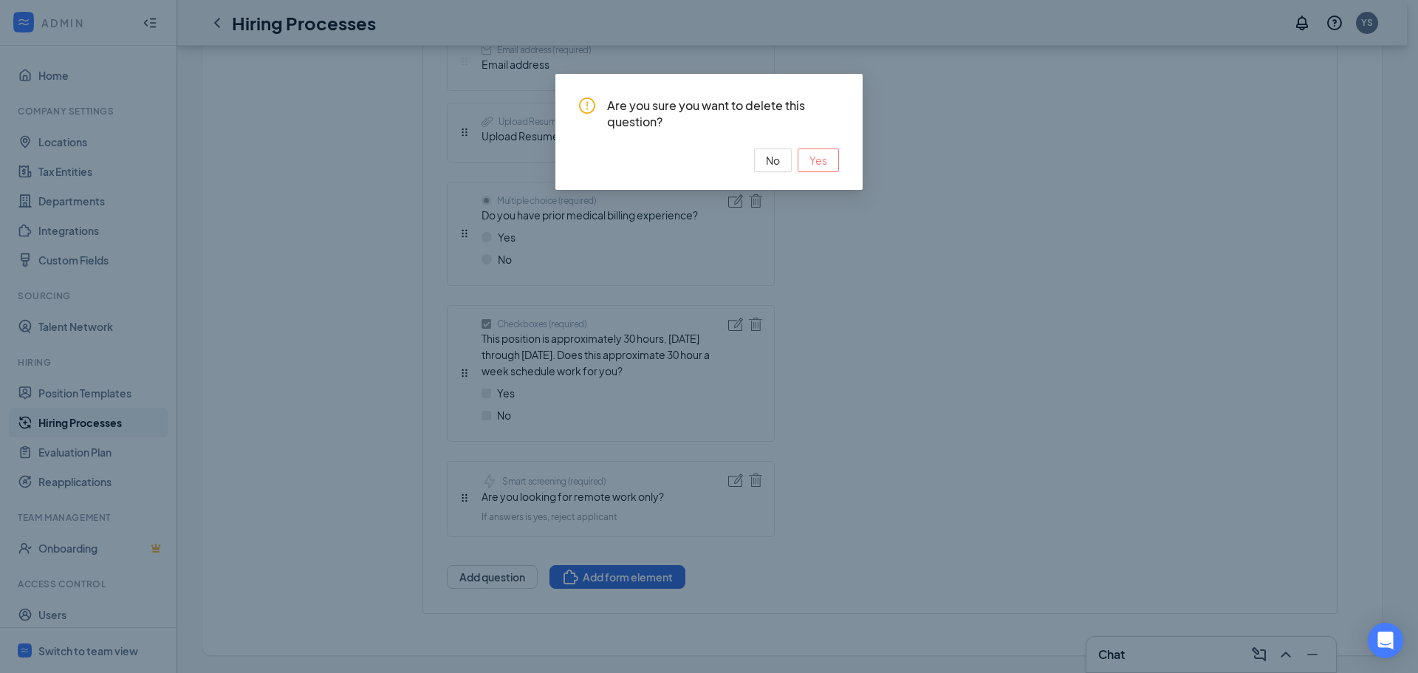
click at [819, 161] on span "Yes" at bounding box center [818, 160] width 18 height 16
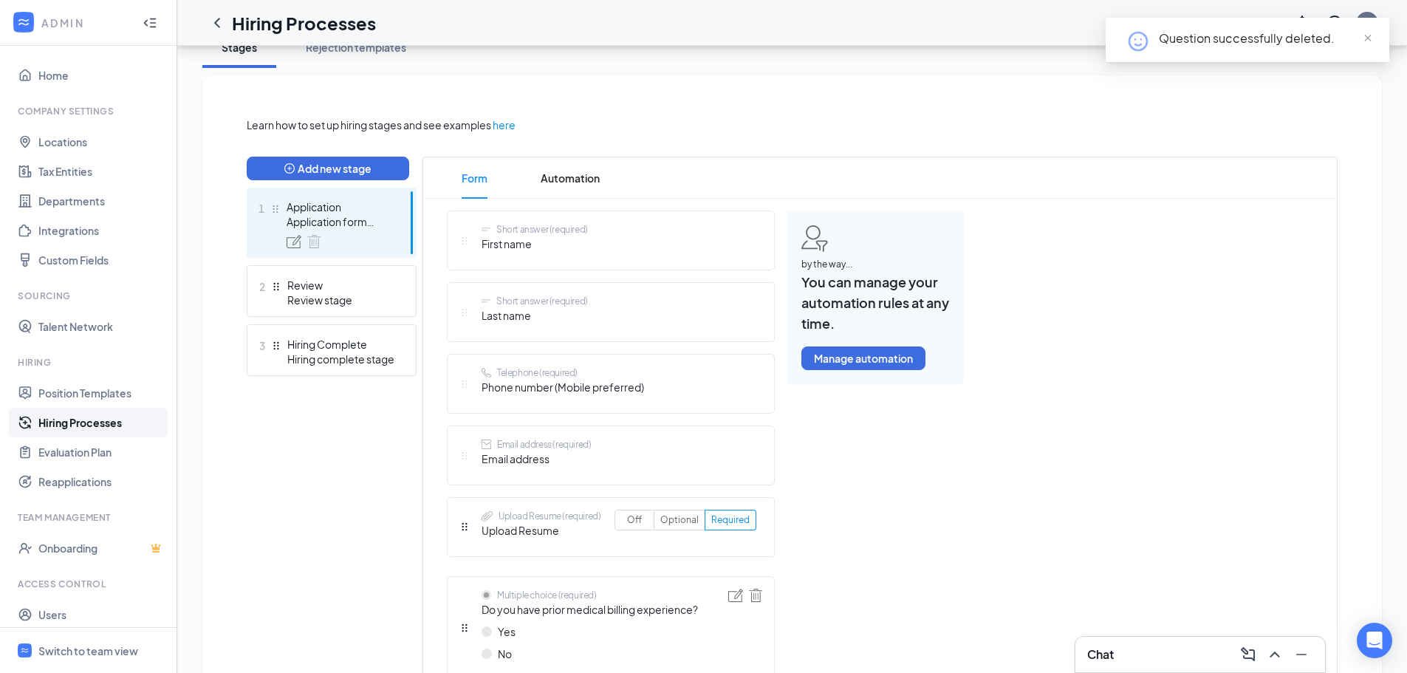
scroll to position [0, 0]
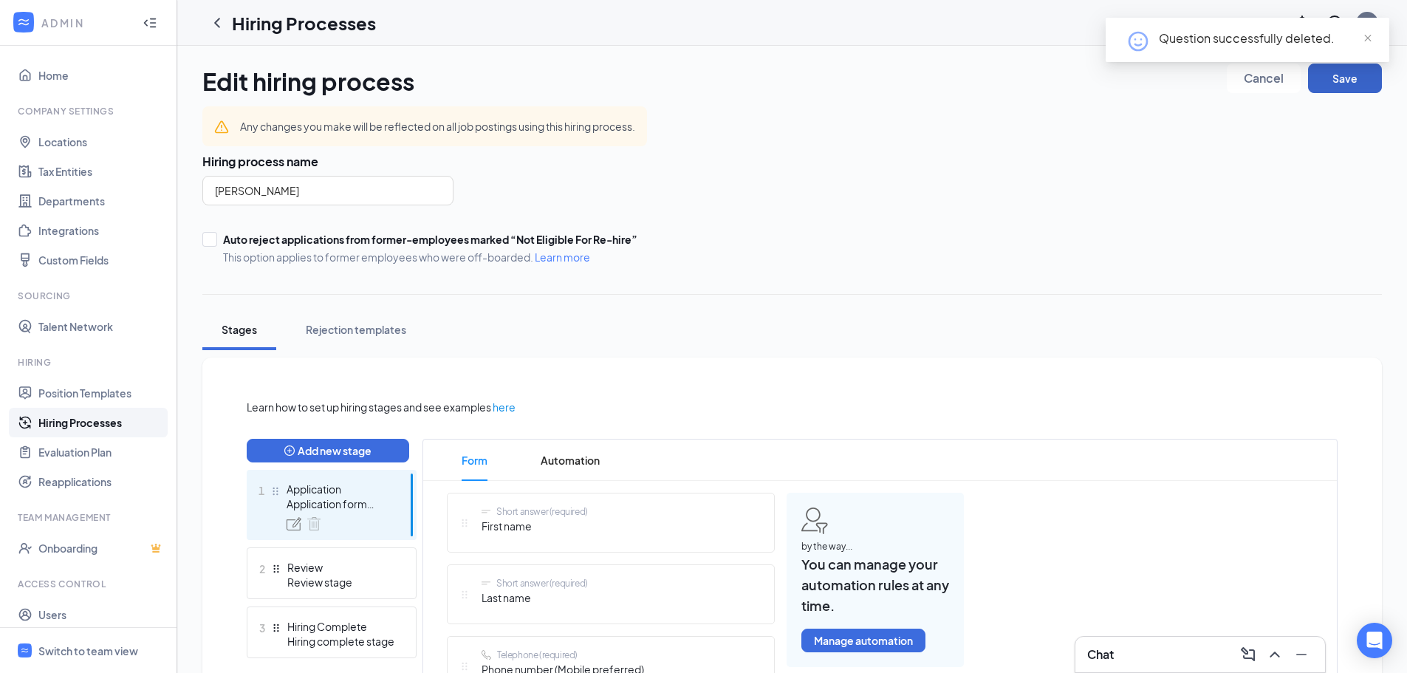
click at [1364, 77] on button "Save" at bounding box center [1345, 79] width 74 height 30
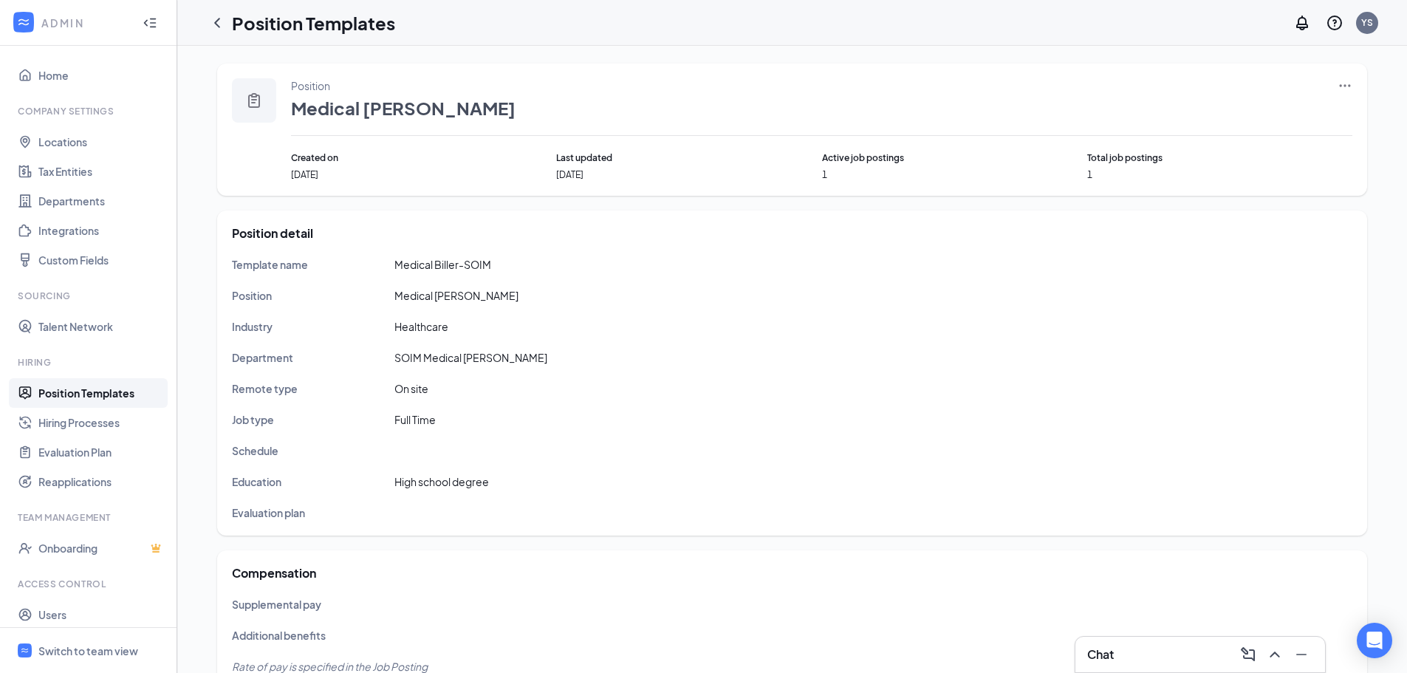
click at [1343, 85] on icon "Ellipses" at bounding box center [1345, 85] width 15 height 15
click at [1228, 117] on span "Edit" at bounding box center [1222, 115] width 19 height 13
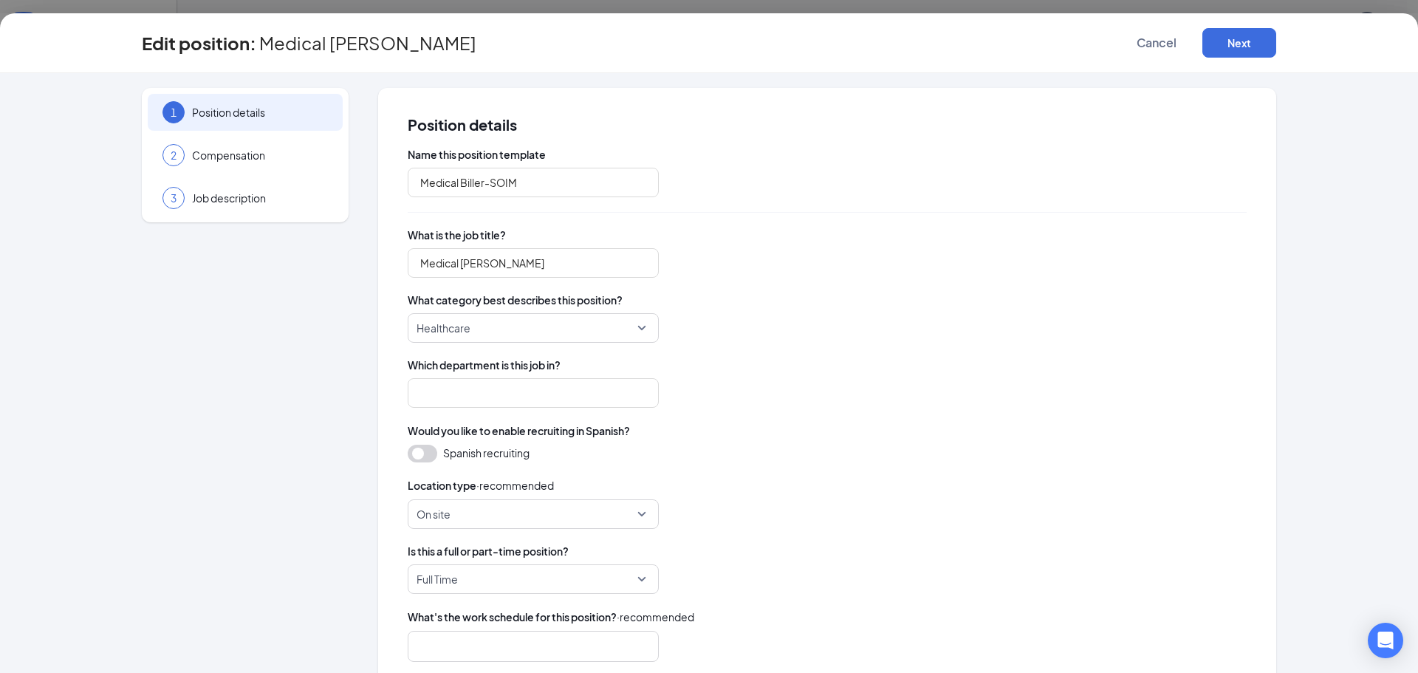
type input "SOIM Medical [PERSON_NAME]"
click at [239, 197] on span "Job description" at bounding box center [260, 198] width 136 height 15
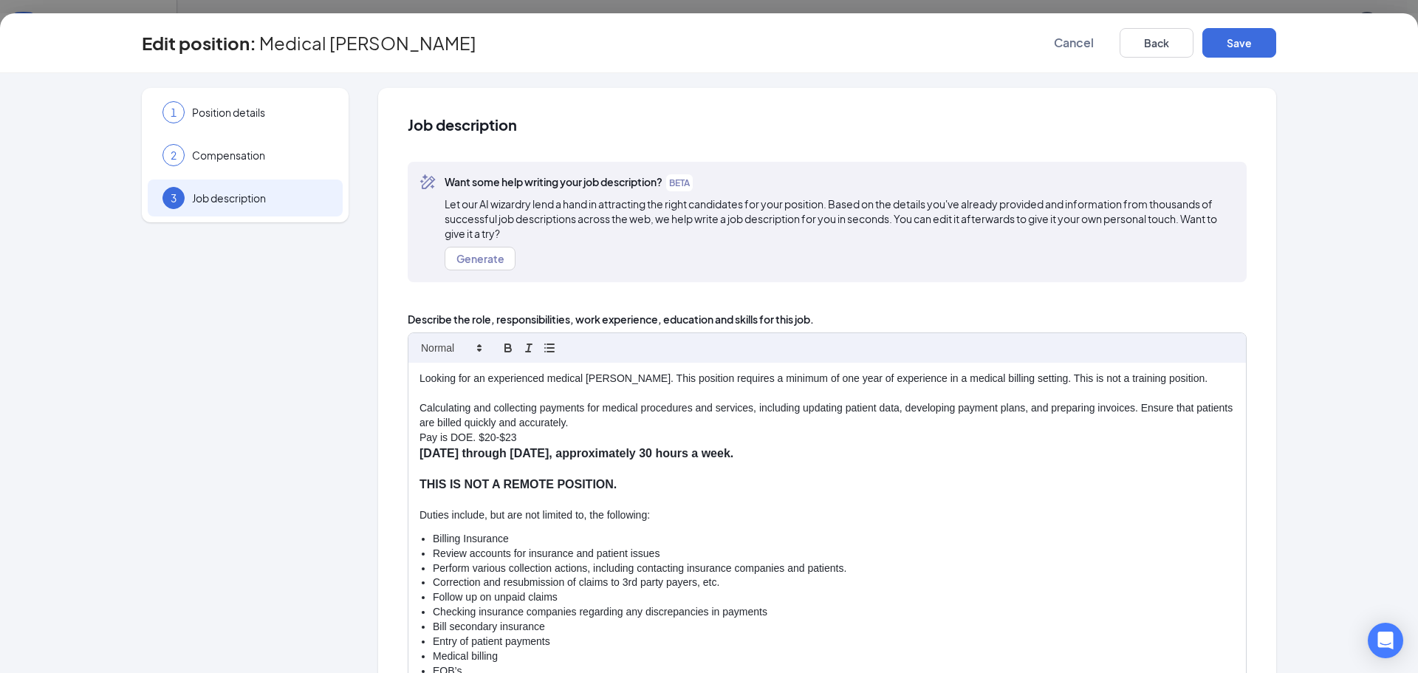
drag, startPoint x: 753, startPoint y: 454, endPoint x: 414, endPoint y: 451, distance: 339.8
click at [420, 451] on p "[DATE] through [DATE], approximately 30 hours a week." at bounding box center [827, 453] width 815 height 17
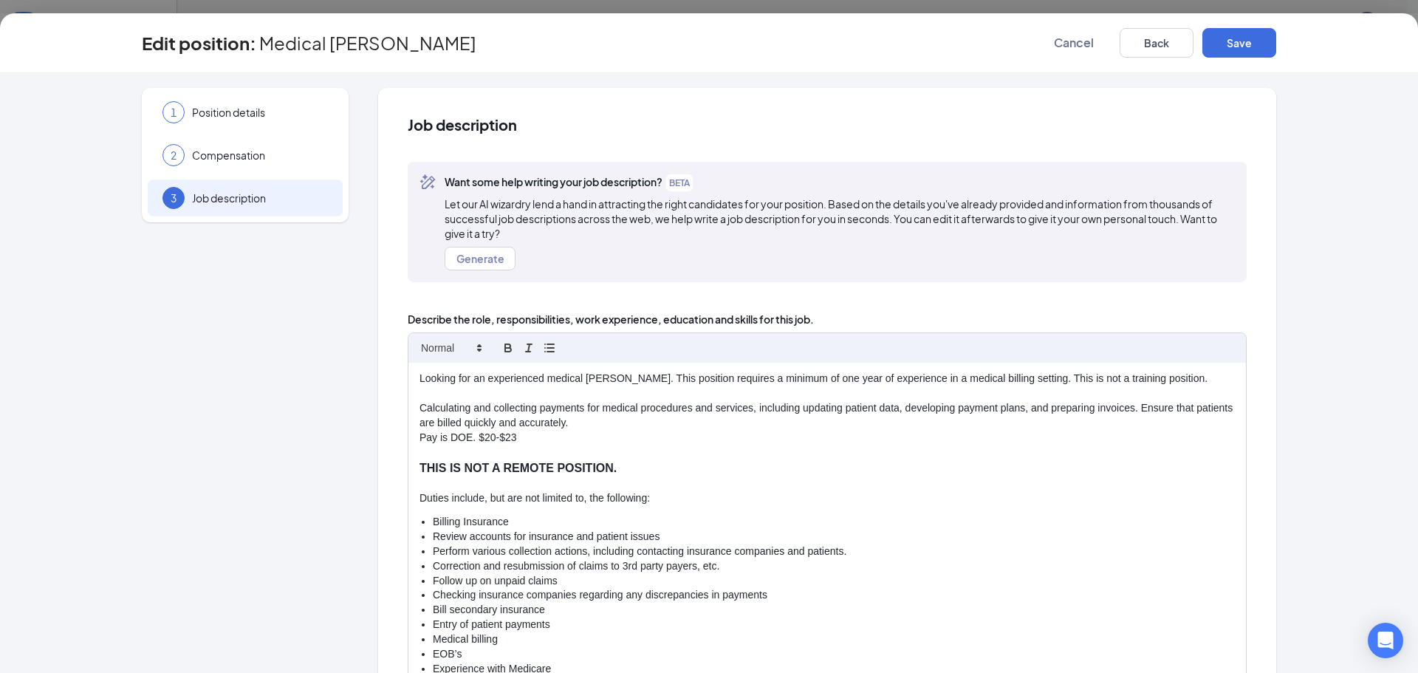
click at [634, 422] on p "Calculating and collecting payments for medical procedures and services, includ…" at bounding box center [827, 416] width 815 height 30
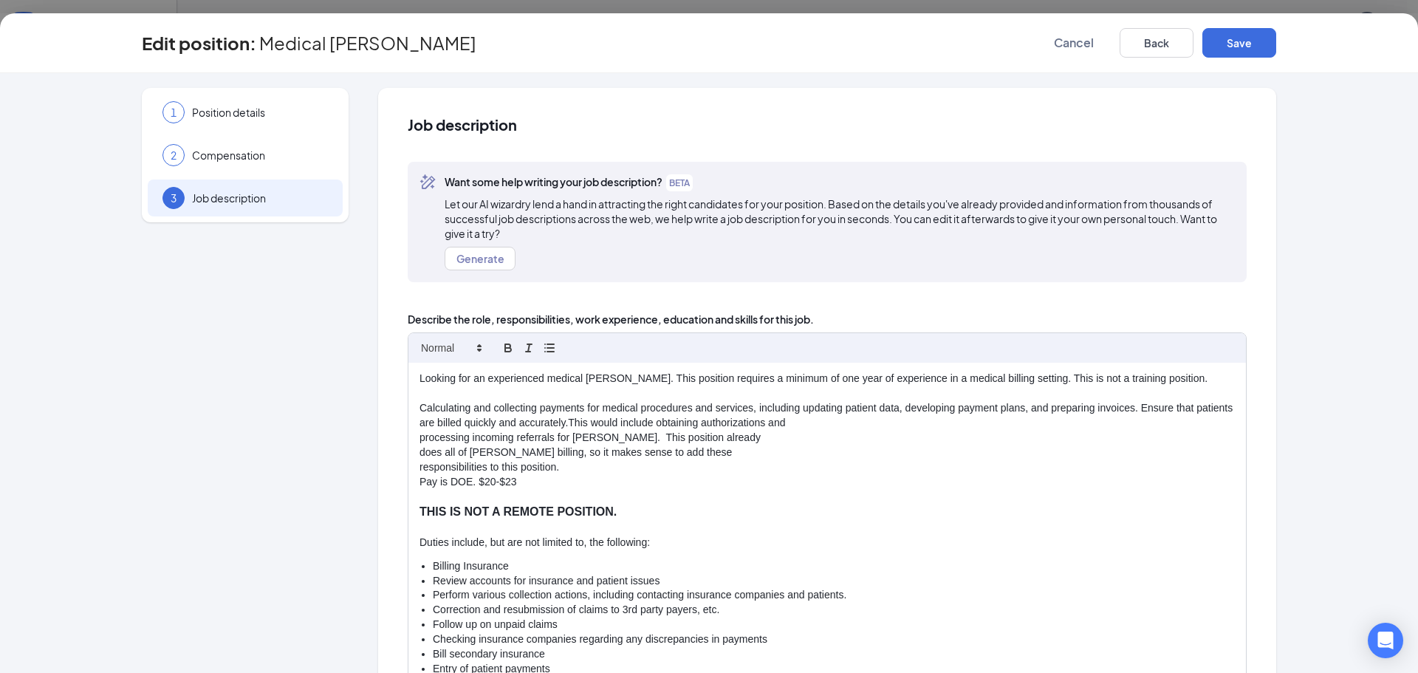
click at [843, 417] on p "Calculating and collecting payments for medical procedures and services, includ…" at bounding box center [827, 416] width 815 height 30
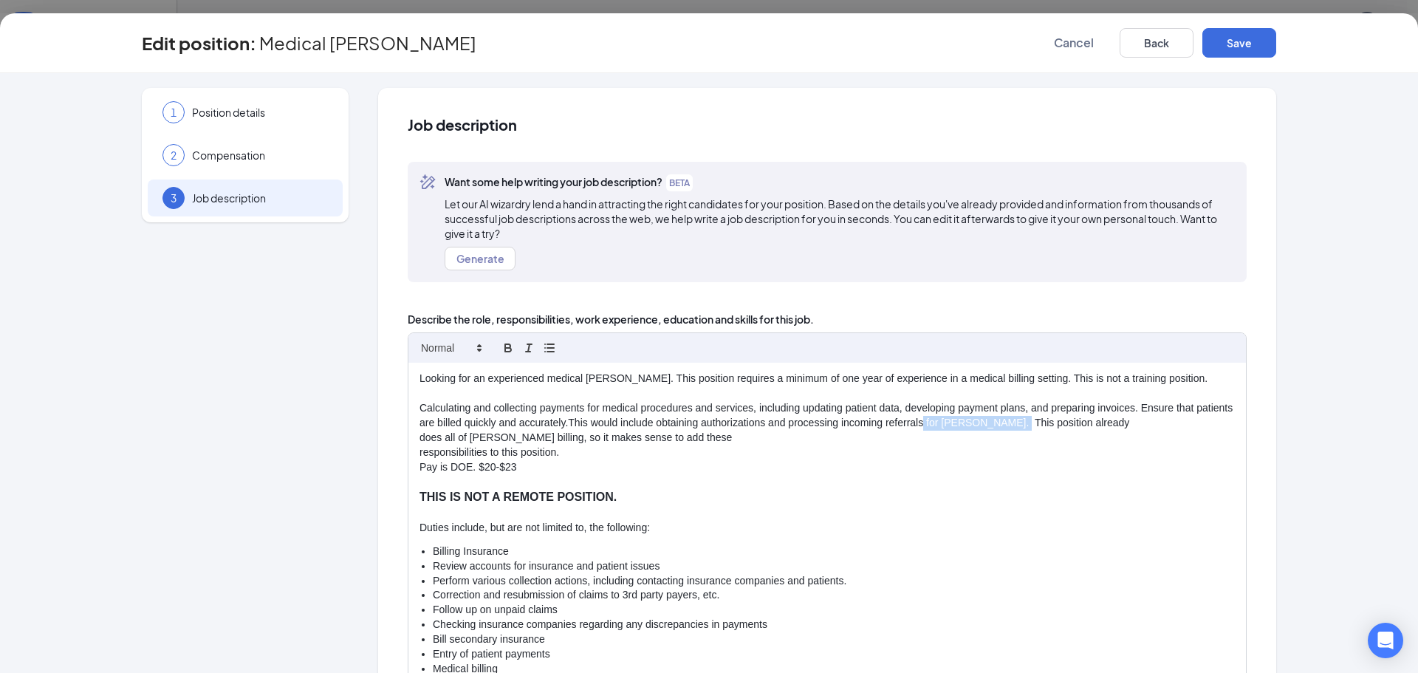
drag, startPoint x: 1044, startPoint y: 422, endPoint x: 958, endPoint y: 427, distance: 86.6
click at [958, 427] on p "Calculating and collecting payments for medical procedures and services, includ…" at bounding box center [827, 416] width 815 height 30
drag, startPoint x: 654, startPoint y: 424, endPoint x: 629, endPoint y: 424, distance: 25.9
click at [629, 424] on p "Calculating and collecting payments for medical procedures and services, includ…" at bounding box center [827, 416] width 815 height 30
click at [1108, 423] on p "Calculating and collecting payments for medical procedures and services, includ…" at bounding box center [827, 416] width 815 height 30
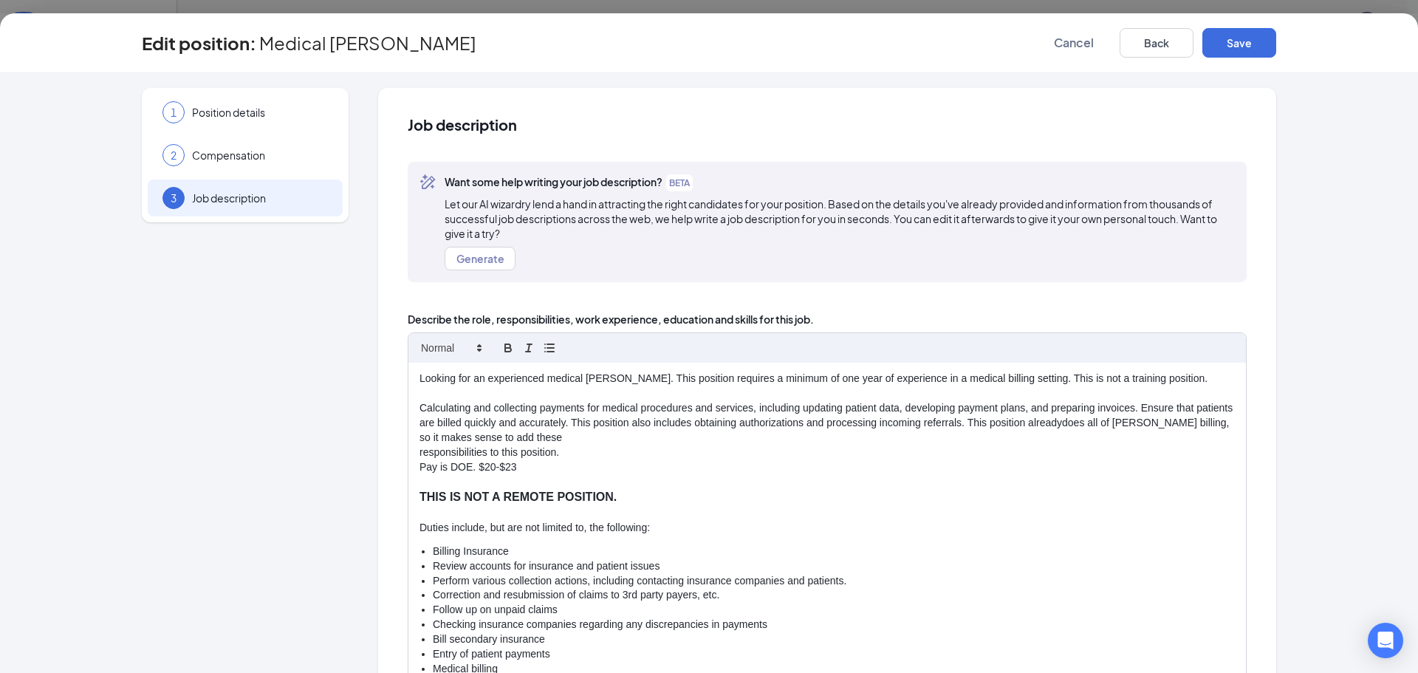
click at [668, 434] on p "Calculating and collecting payments for medical procedures and services, includ…" at bounding box center [827, 423] width 815 height 44
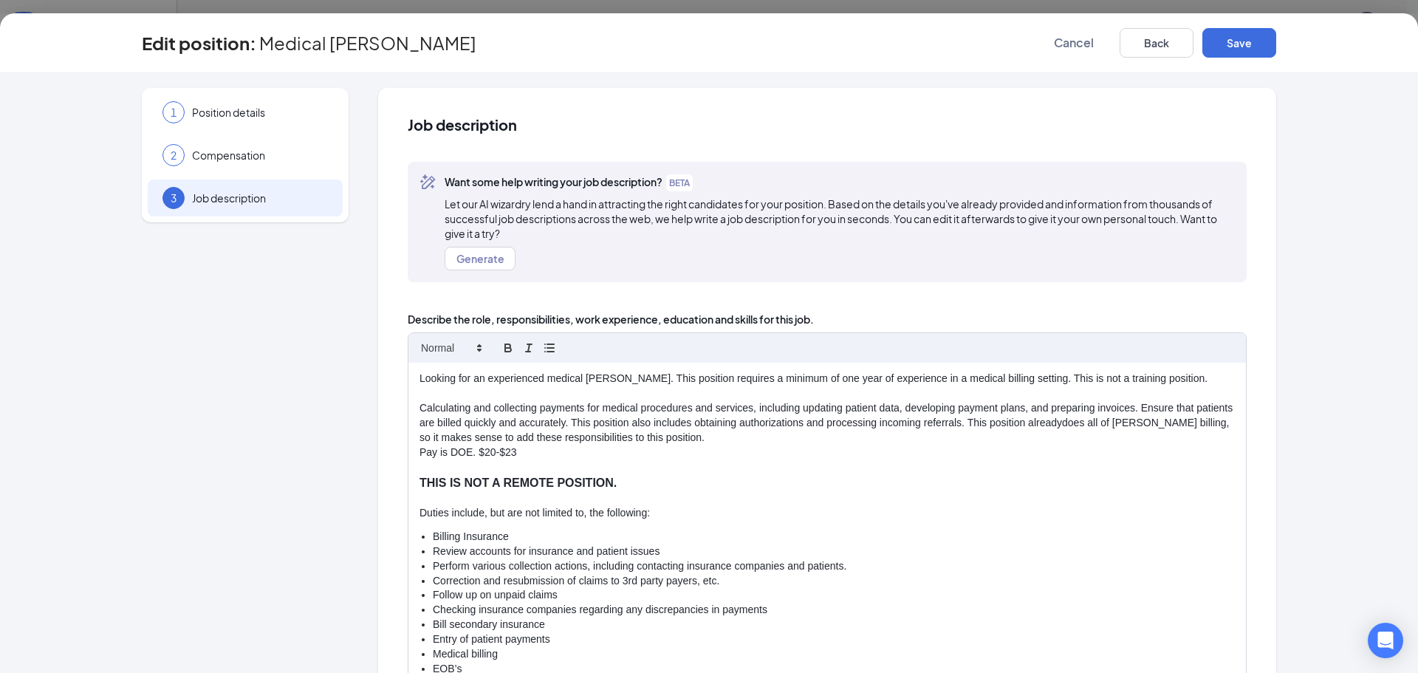
drag, startPoint x: 1011, startPoint y: 425, endPoint x: 829, endPoint y: 438, distance: 182.2
click at [829, 438] on p "Calculating and collecting payments for medical procedures and services, includ…" at bounding box center [827, 423] width 815 height 44
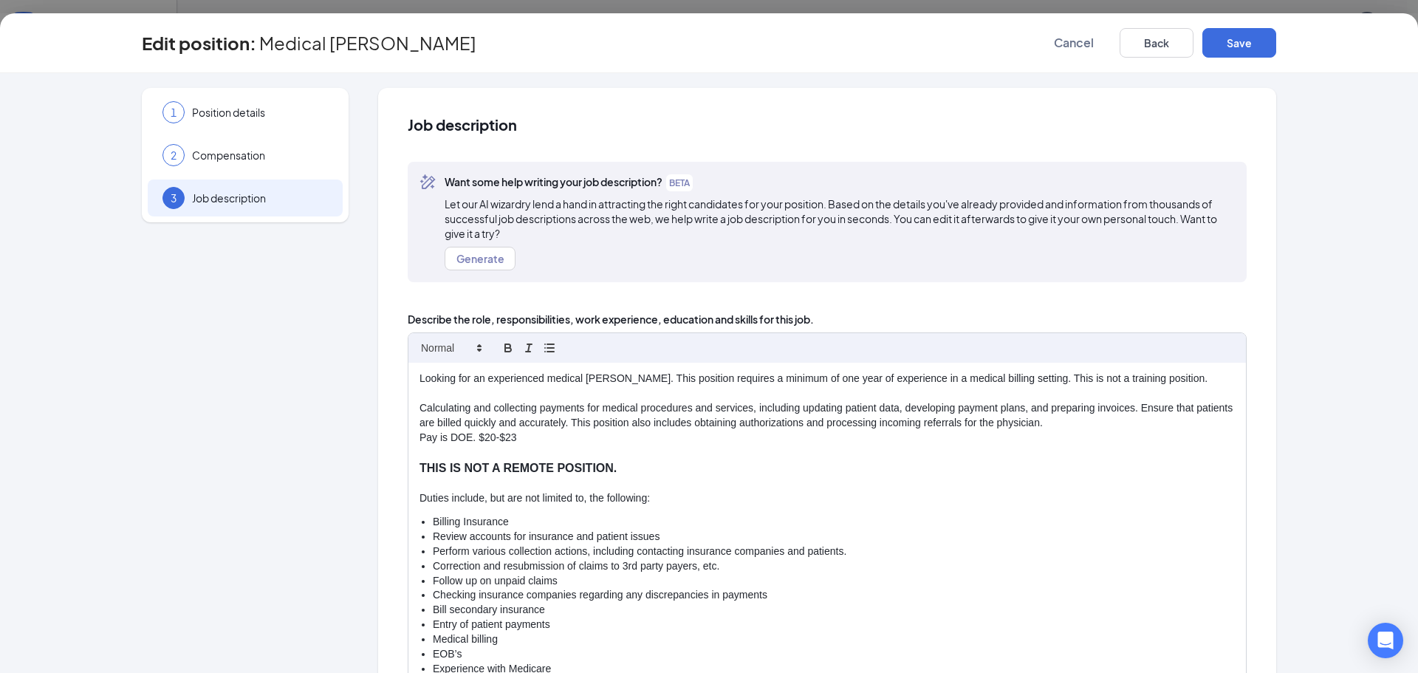
click at [1120, 436] on p "Pay is DOE. $20-$23" at bounding box center [827, 438] width 815 height 15
click at [733, 459] on p at bounding box center [827, 452] width 815 height 15
click at [671, 442] on p "Pay is DOE. $20-$23" at bounding box center [827, 438] width 815 height 15
click at [1100, 424] on p "Calculating and collecting payments for medical procedures and services, includ…" at bounding box center [827, 416] width 815 height 30
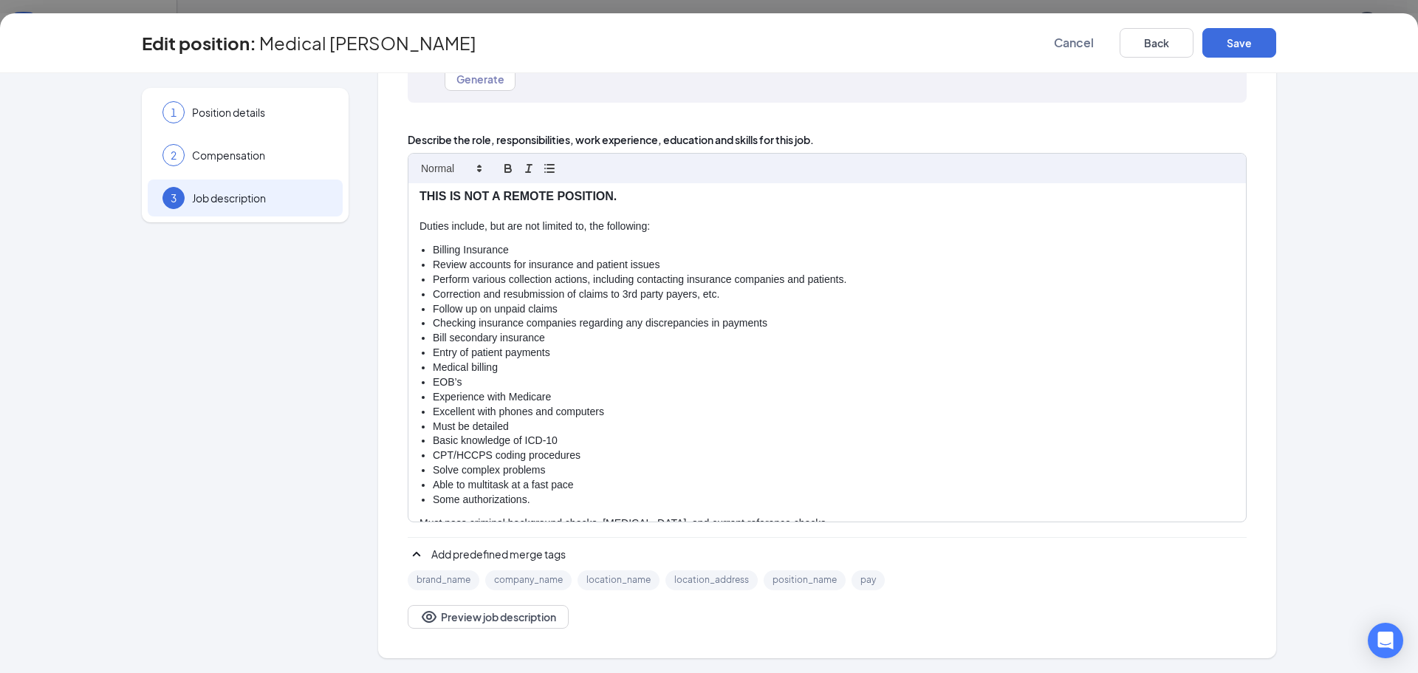
scroll to position [125, 0]
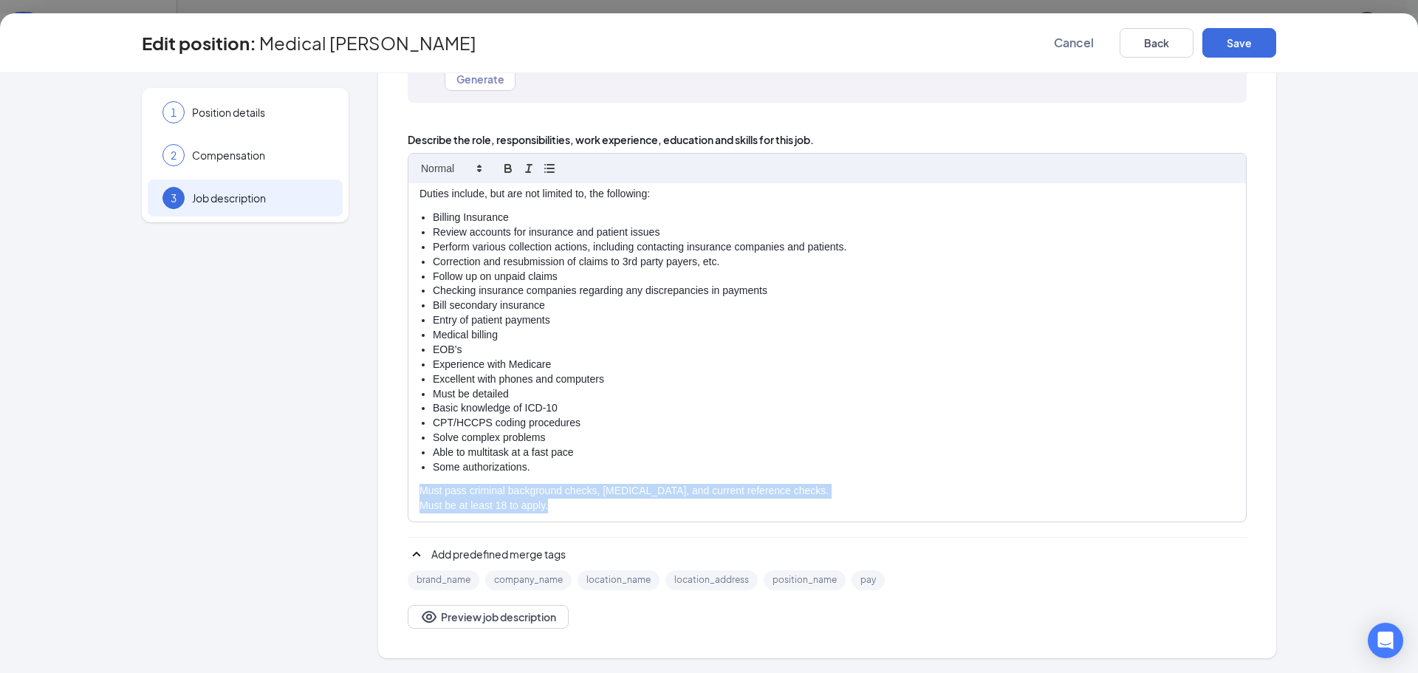
drag, startPoint x: 436, startPoint y: 495, endPoint x: 680, endPoint y: 536, distance: 247.2
click at [680, 536] on div "Looking for an experienced medical biller. This position requires a minimum of …" at bounding box center [827, 391] width 839 height 476
click at [503, 166] on icon "button" at bounding box center [507, 168] width 13 height 13
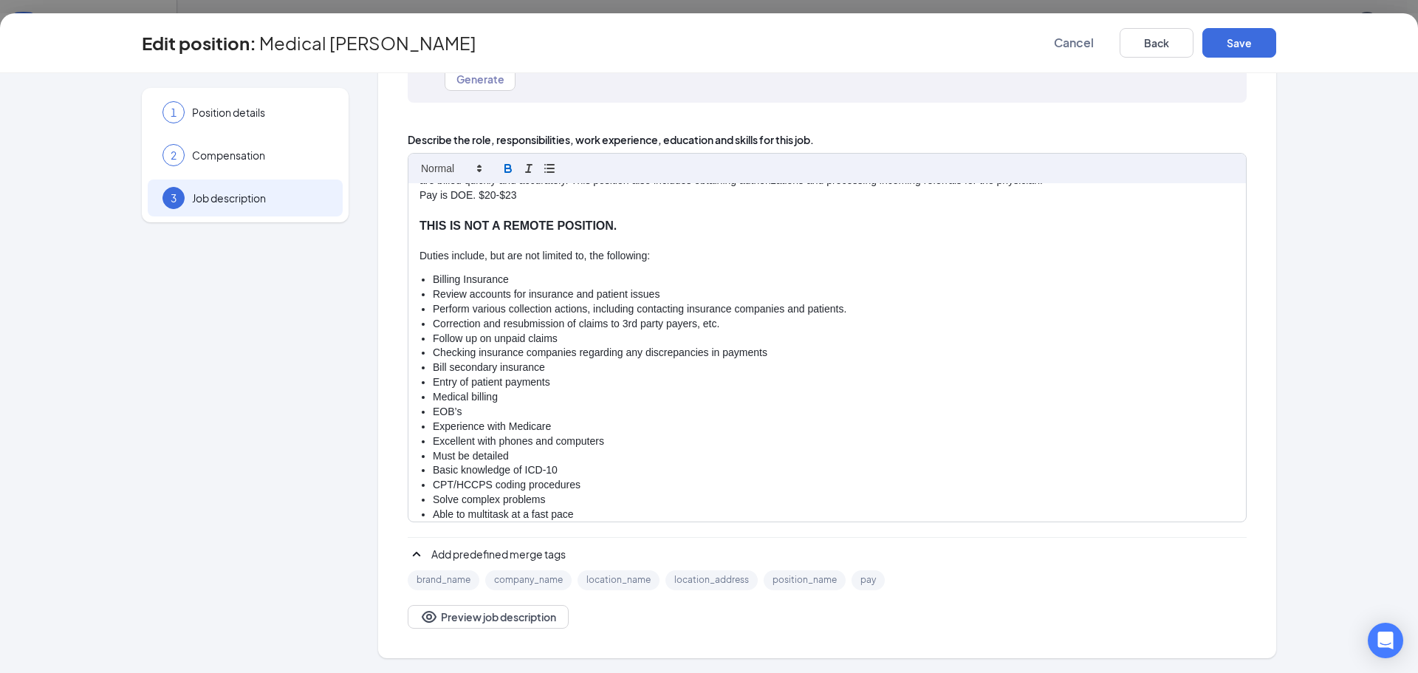
scroll to position [0, 0]
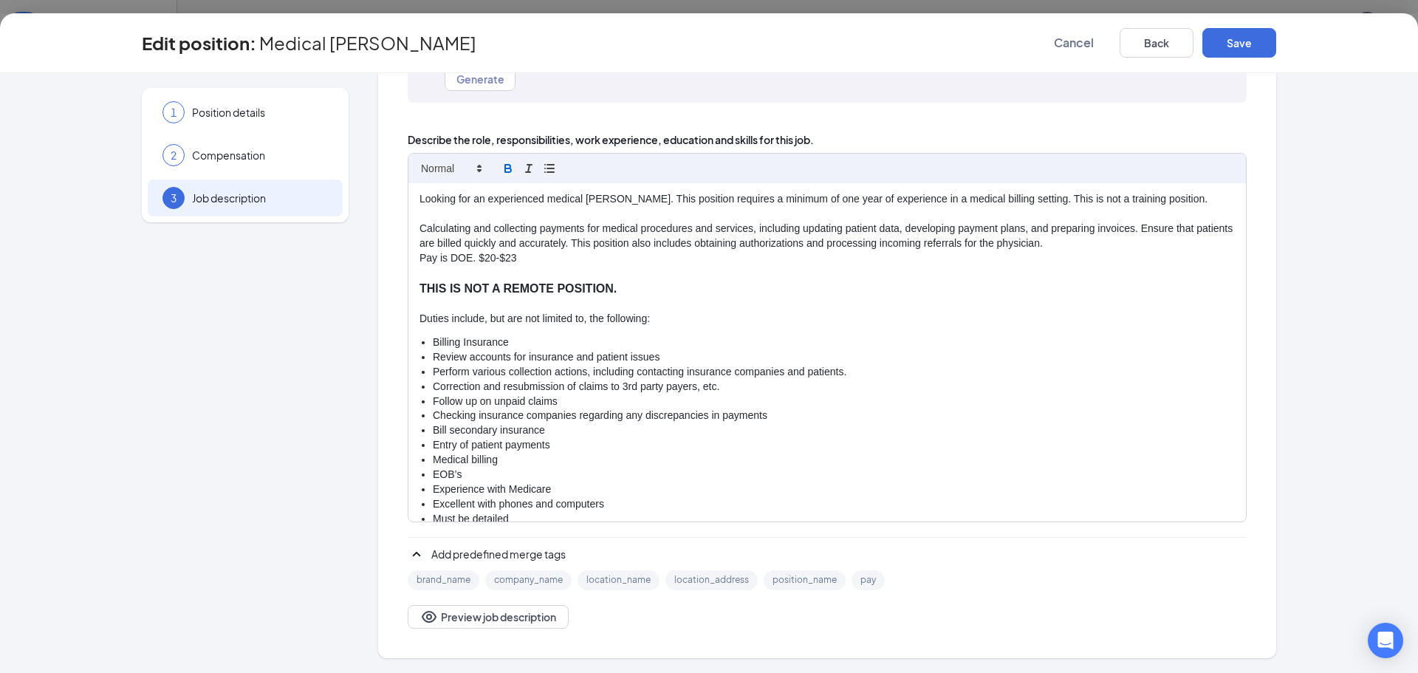
click at [1041, 303] on p at bounding box center [827, 304] width 815 height 15
click at [907, 311] on p at bounding box center [827, 304] width 815 height 15
click at [1234, 44] on button "Save" at bounding box center [1239, 43] width 74 height 30
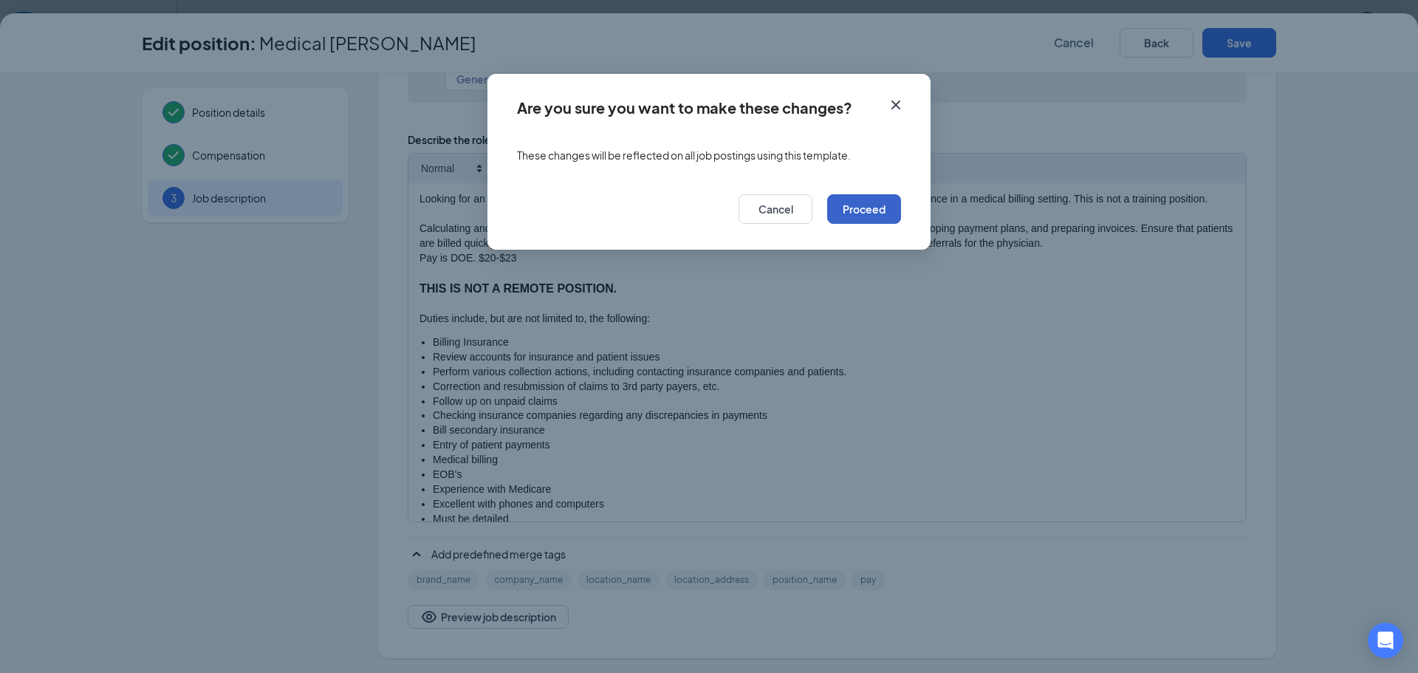
click at [860, 209] on button "Proceed" at bounding box center [864, 209] width 74 height 30
